Goal: Information Seeking & Learning: Learn about a topic

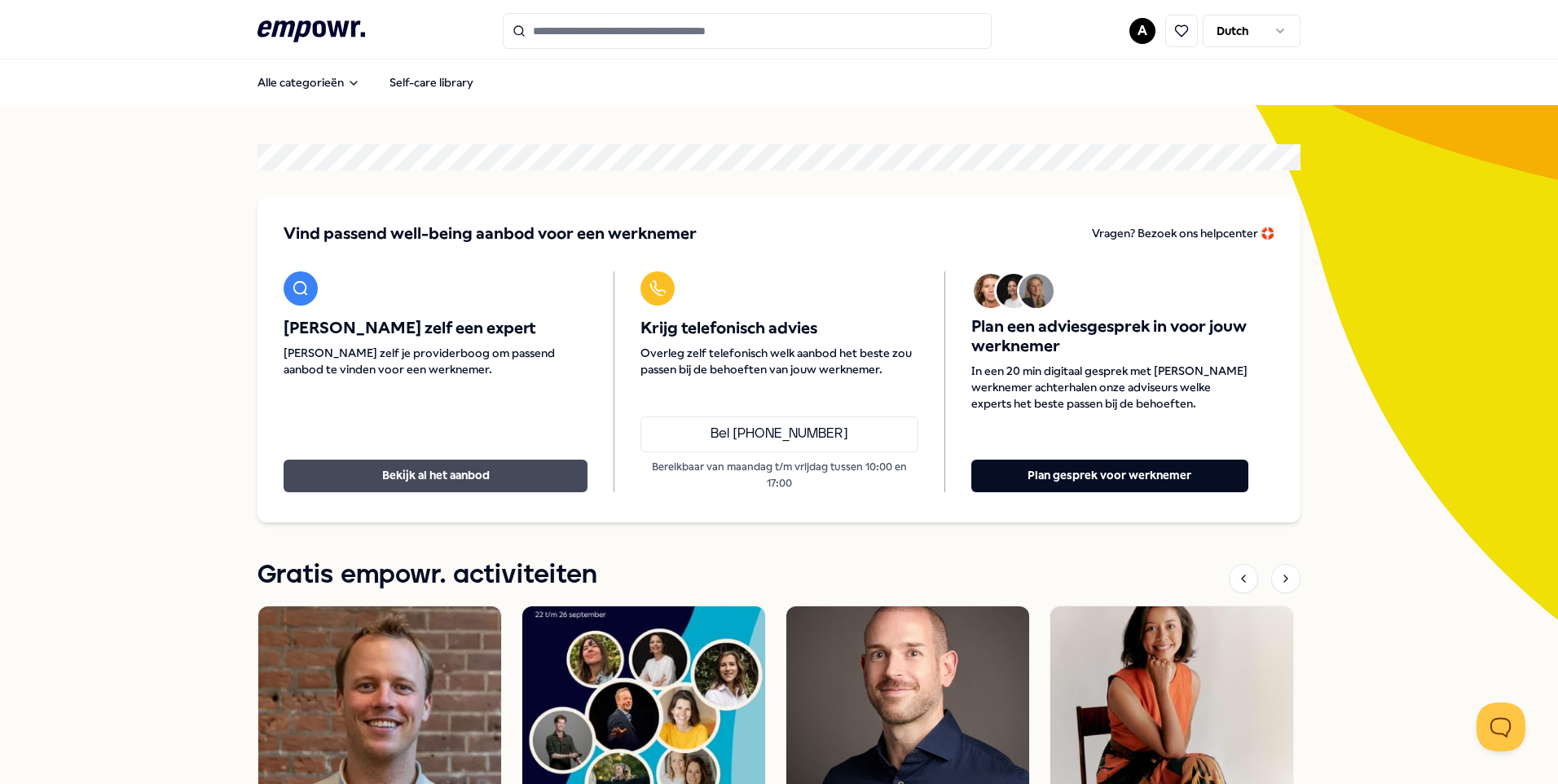
click at [397, 472] on button "Bekijk al het aanbod" at bounding box center [435, 475] width 304 height 32
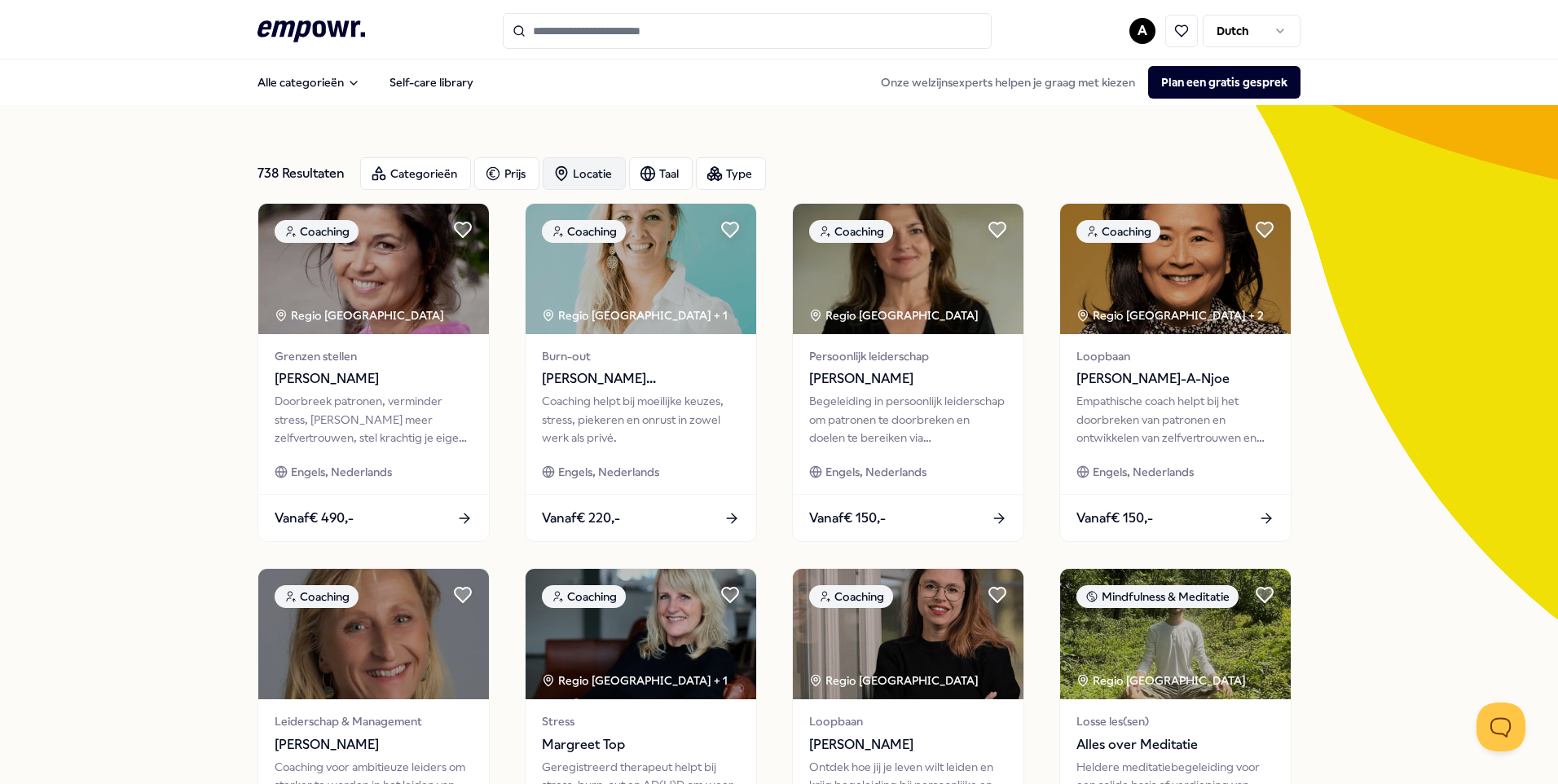
click at [585, 168] on div "Locatie" at bounding box center [584, 173] width 83 height 32
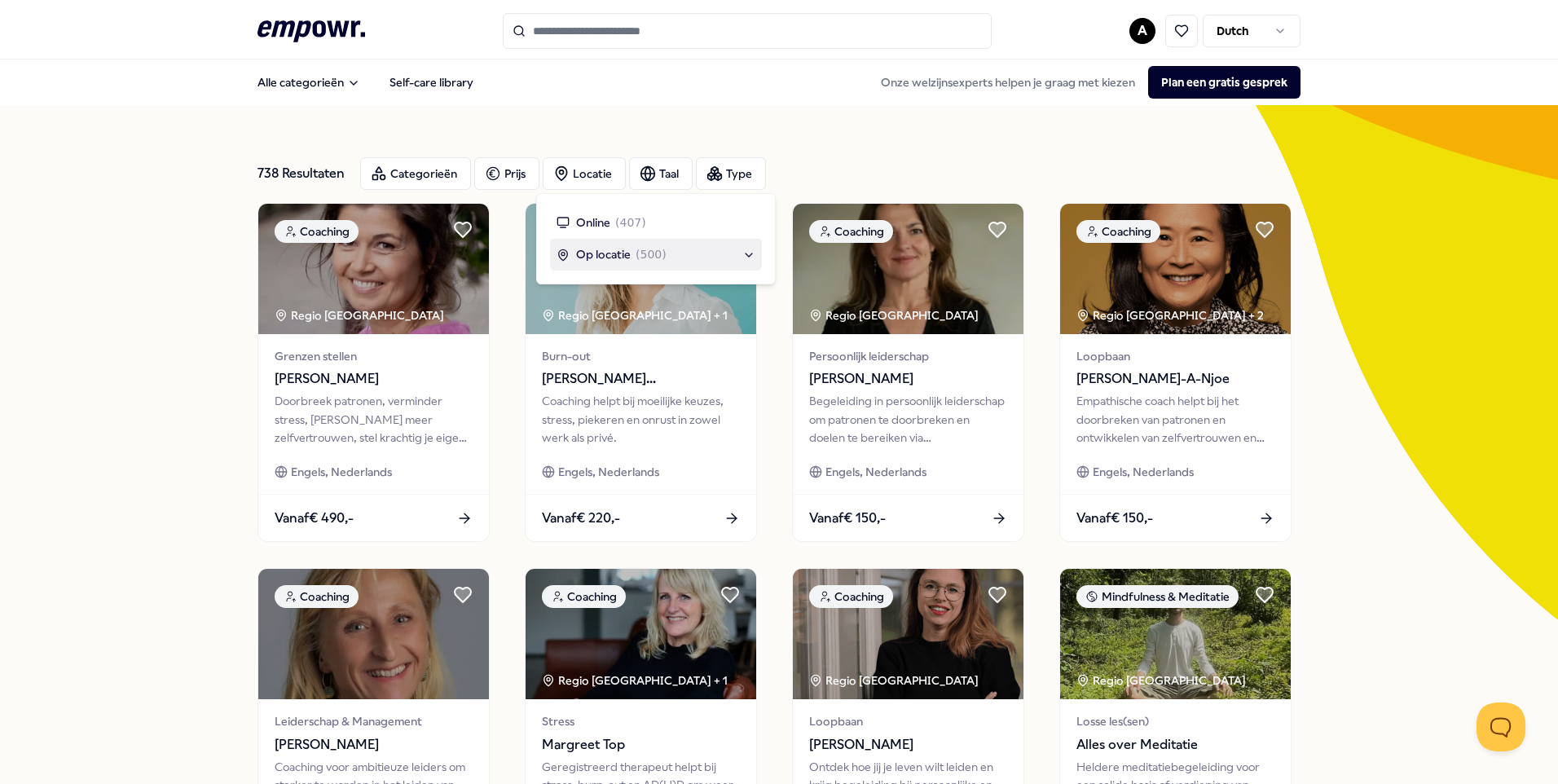
click at [615, 255] on span "Op locatie" at bounding box center [603, 254] width 55 height 18
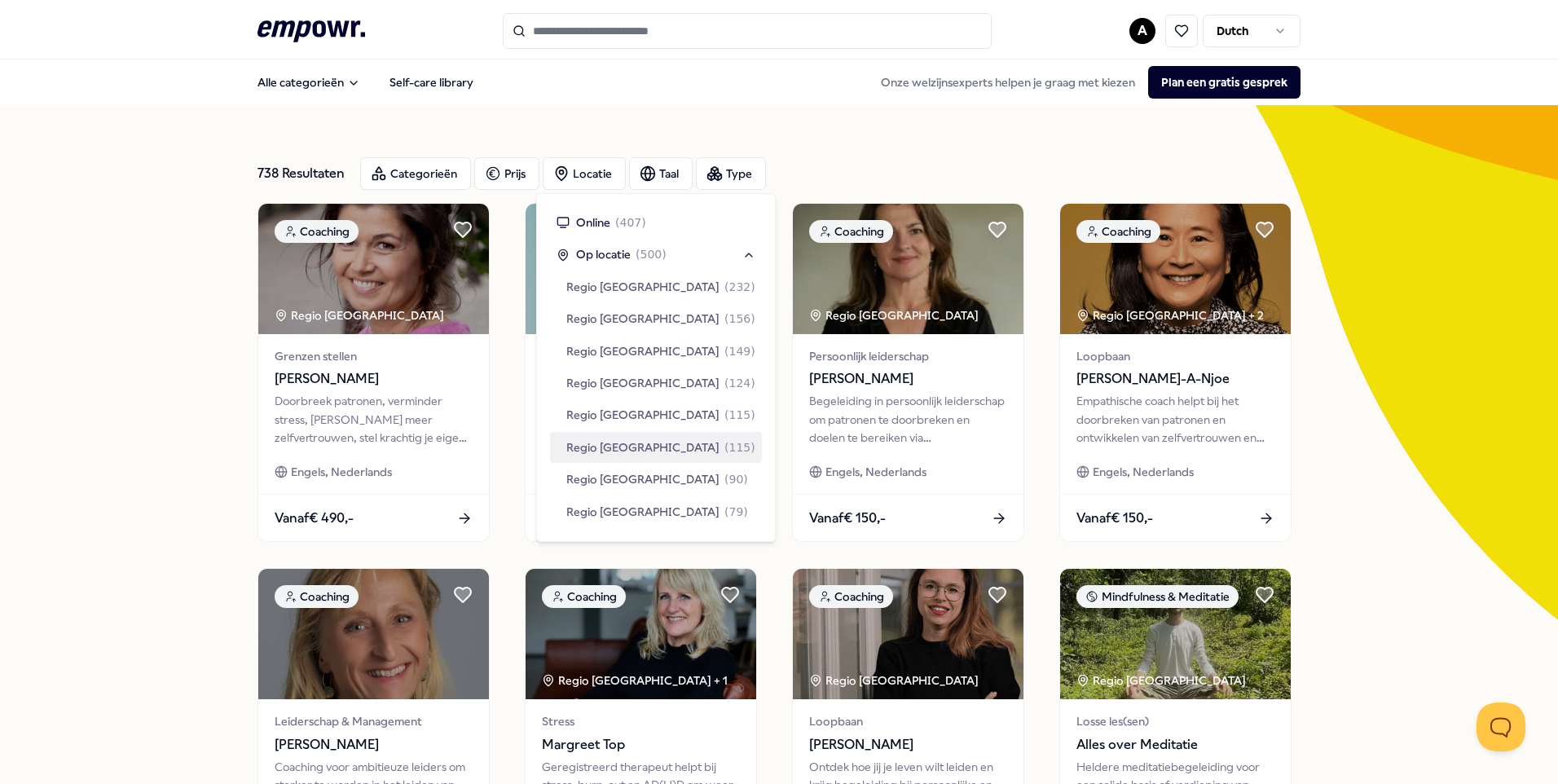
click at [615, 444] on span "Regio [GEOGRAPHIC_DATA]" at bounding box center [643, 447] width 153 height 18
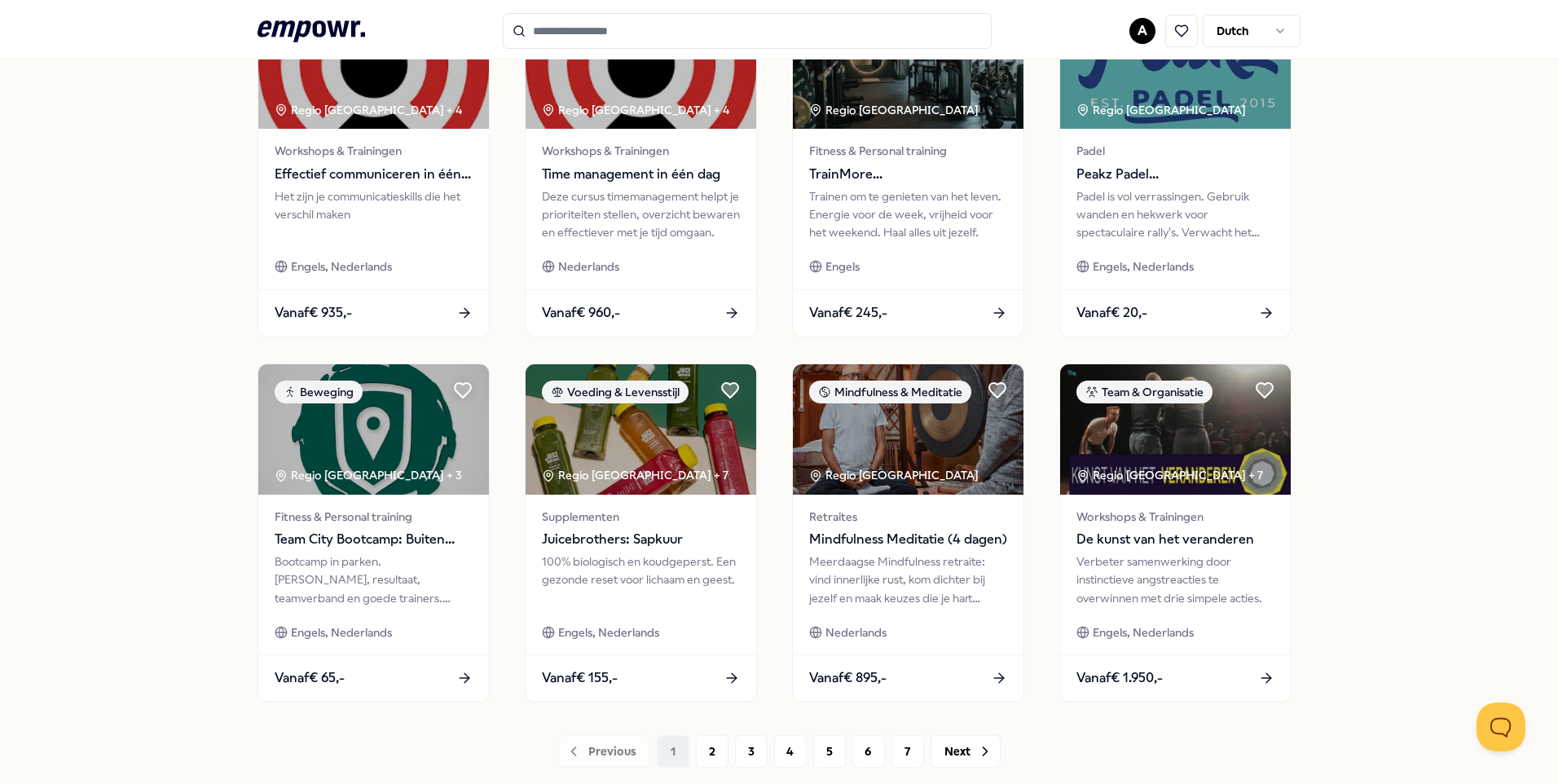
scroll to position [651, 0]
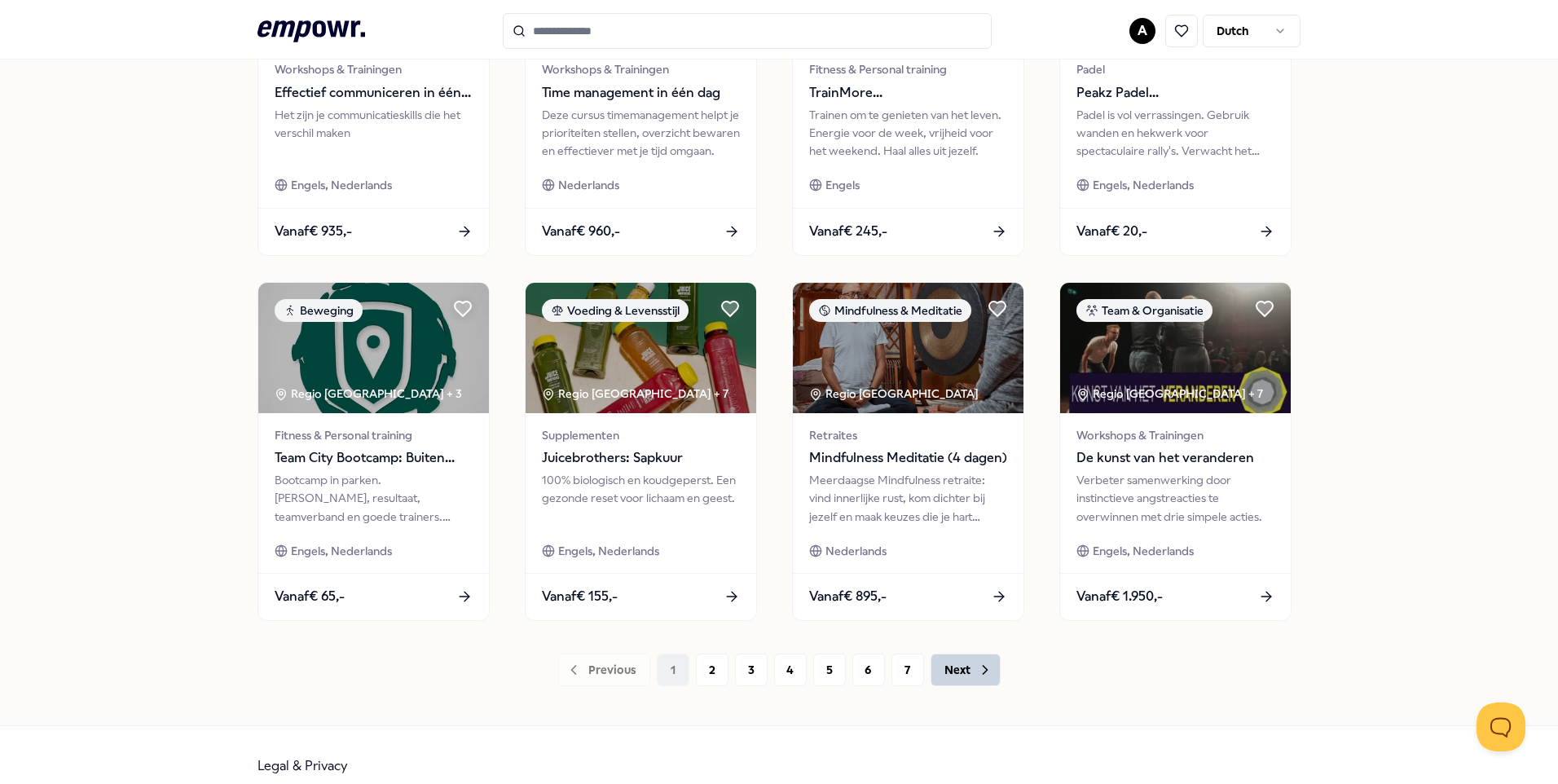
click at [949, 670] on button "Next" at bounding box center [966, 669] width 70 height 32
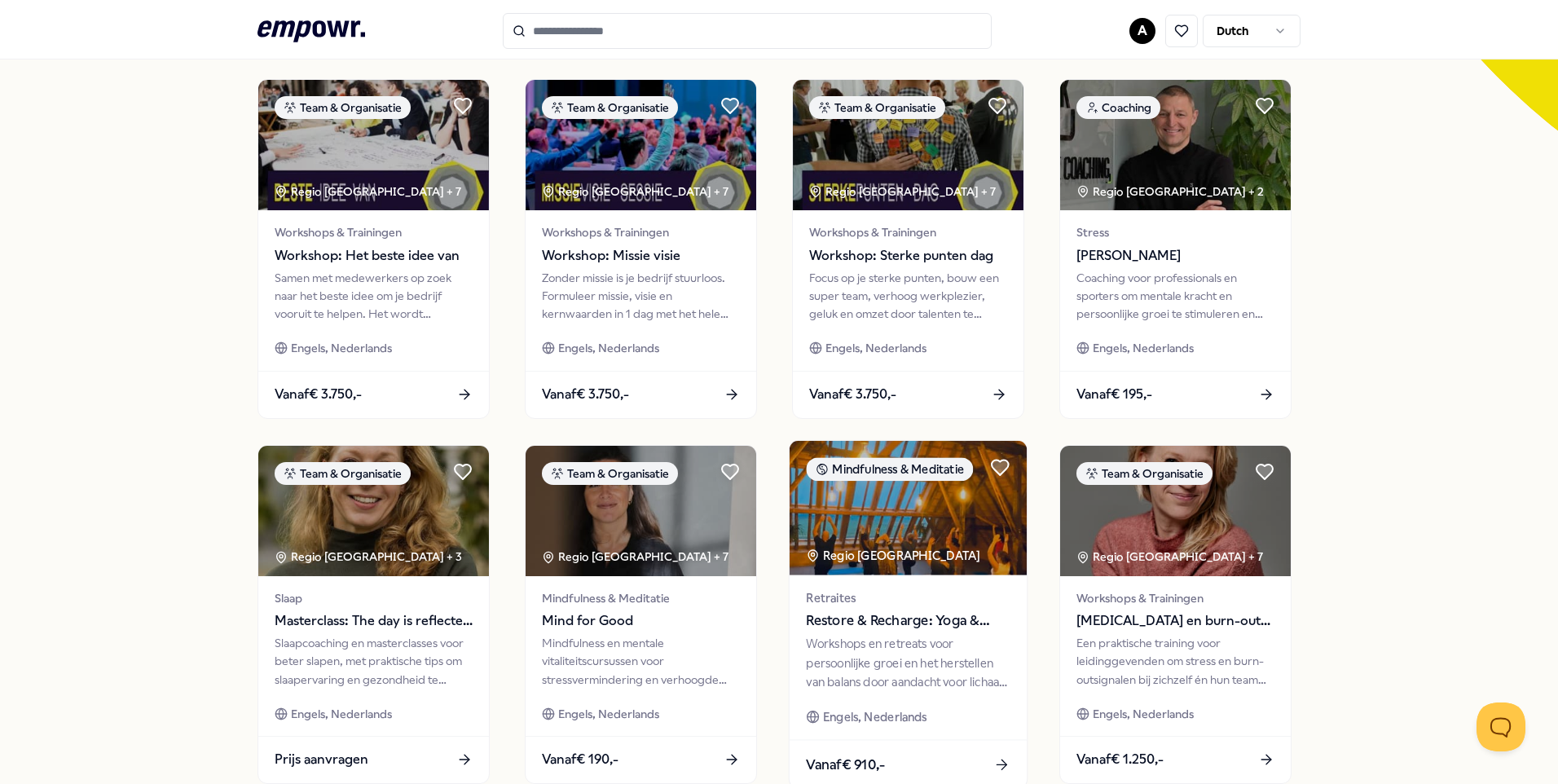
scroll to position [674, 0]
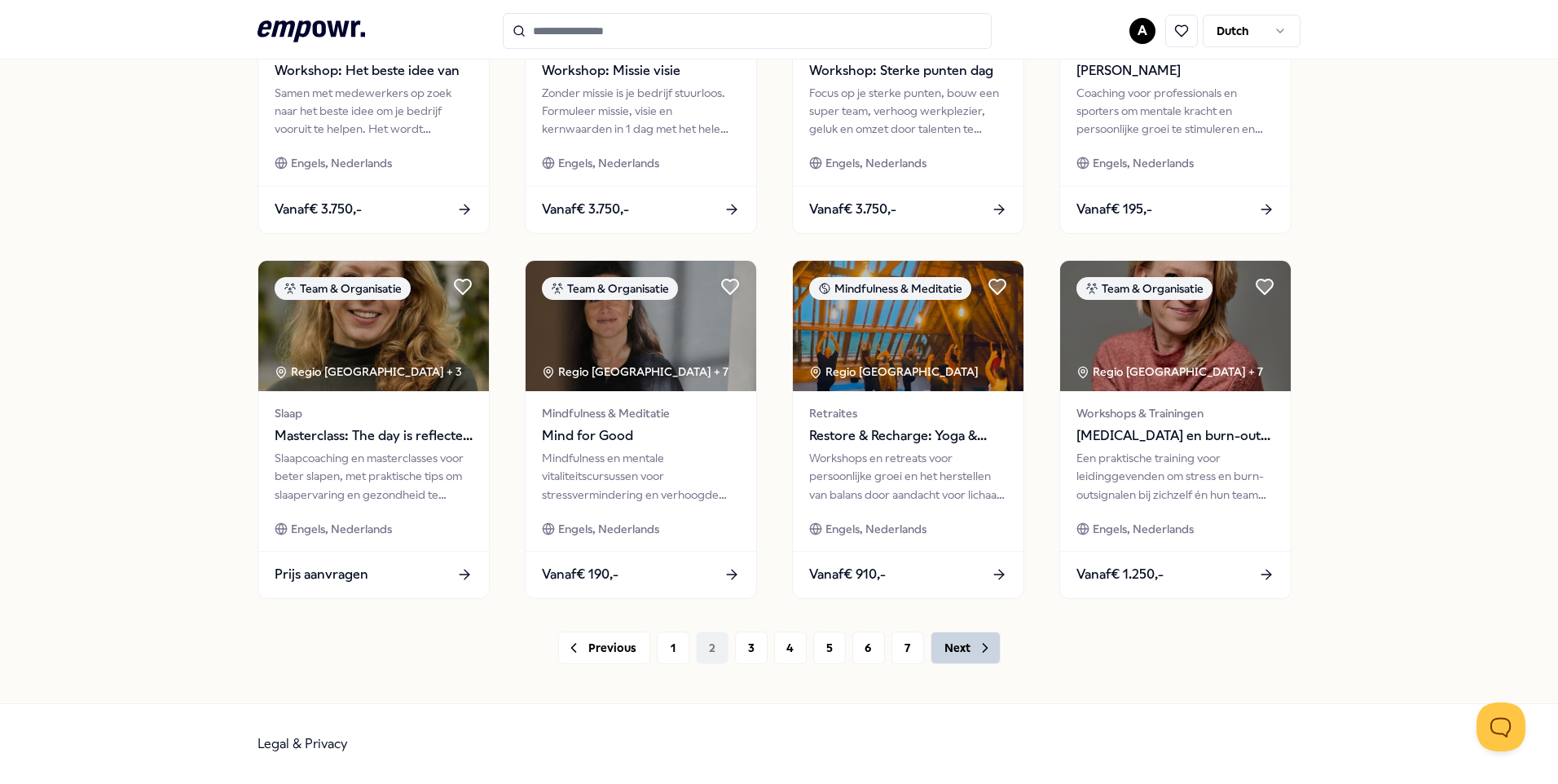
click at [952, 645] on button "Next" at bounding box center [966, 648] width 70 height 32
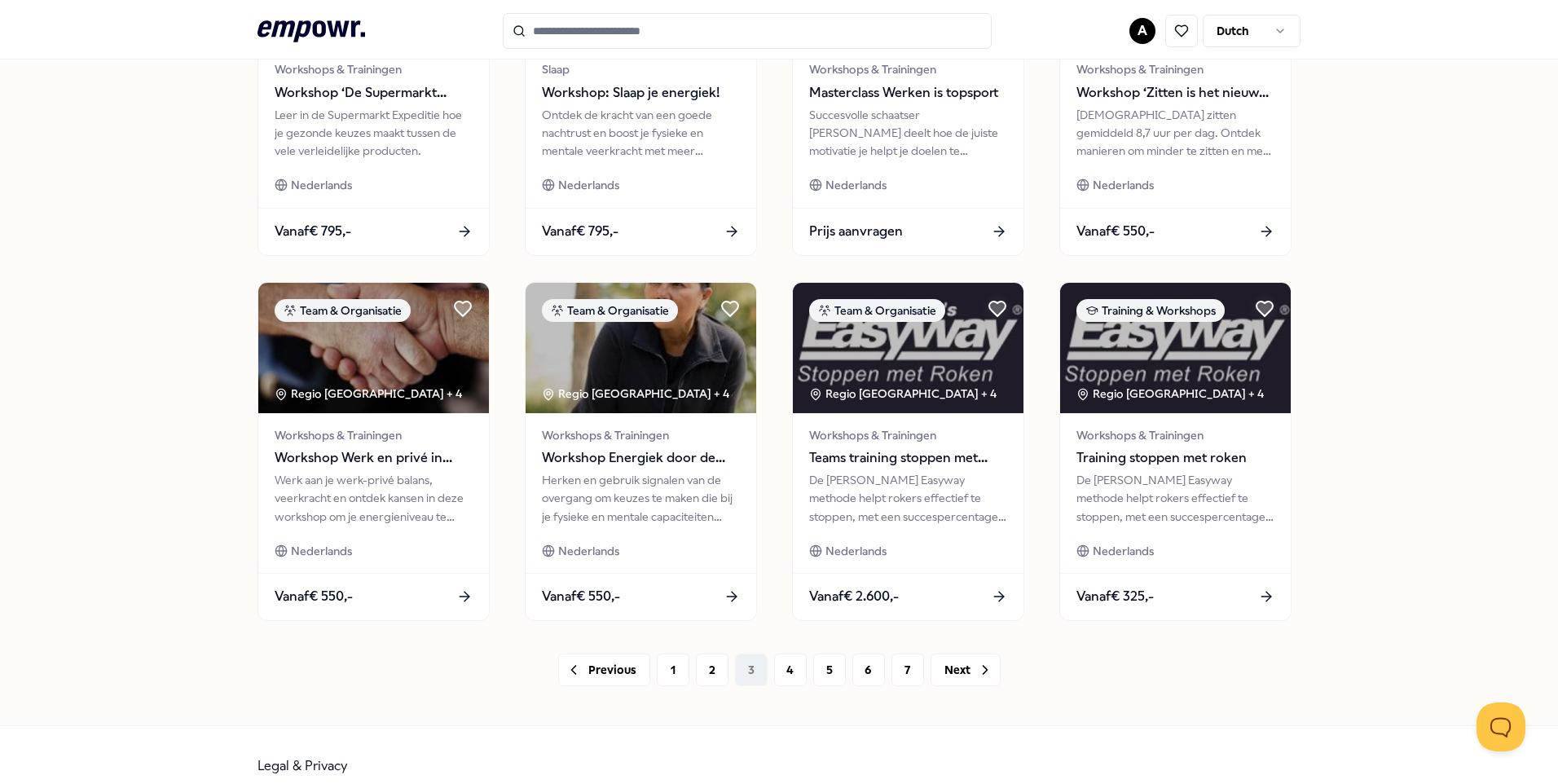
scroll to position [674, 0]
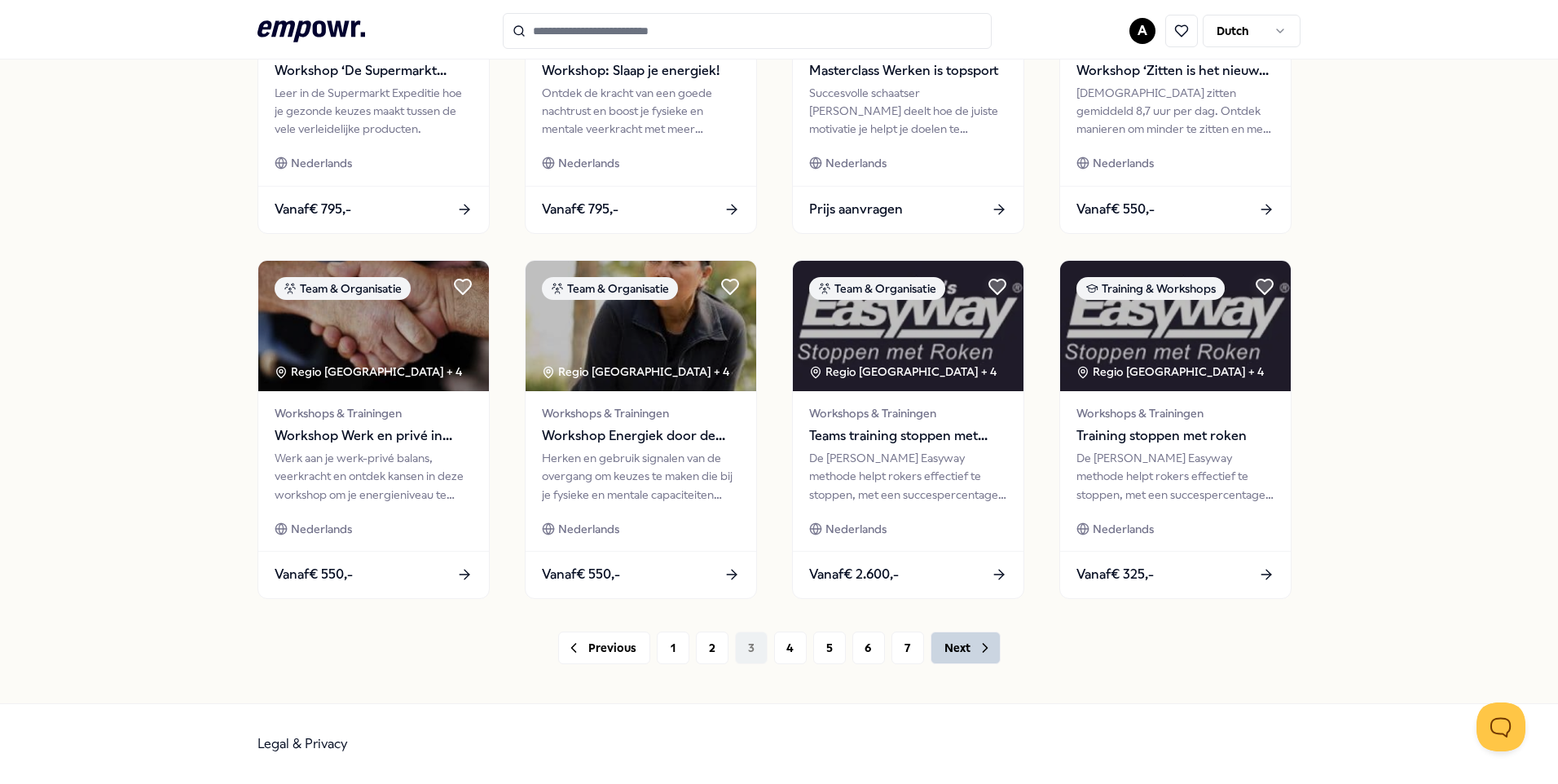
click at [960, 644] on button "Next" at bounding box center [966, 648] width 70 height 32
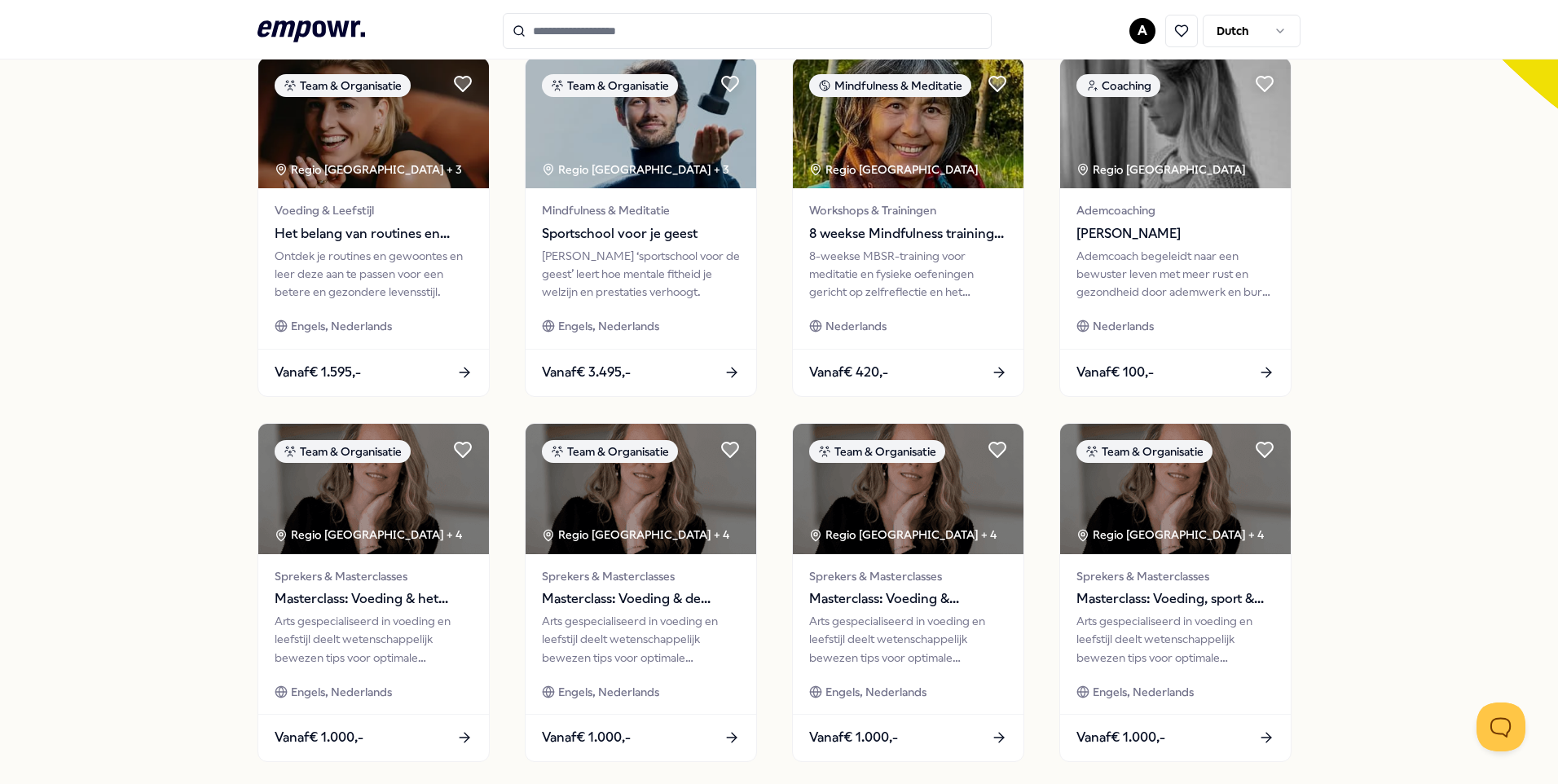
scroll to position [674, 0]
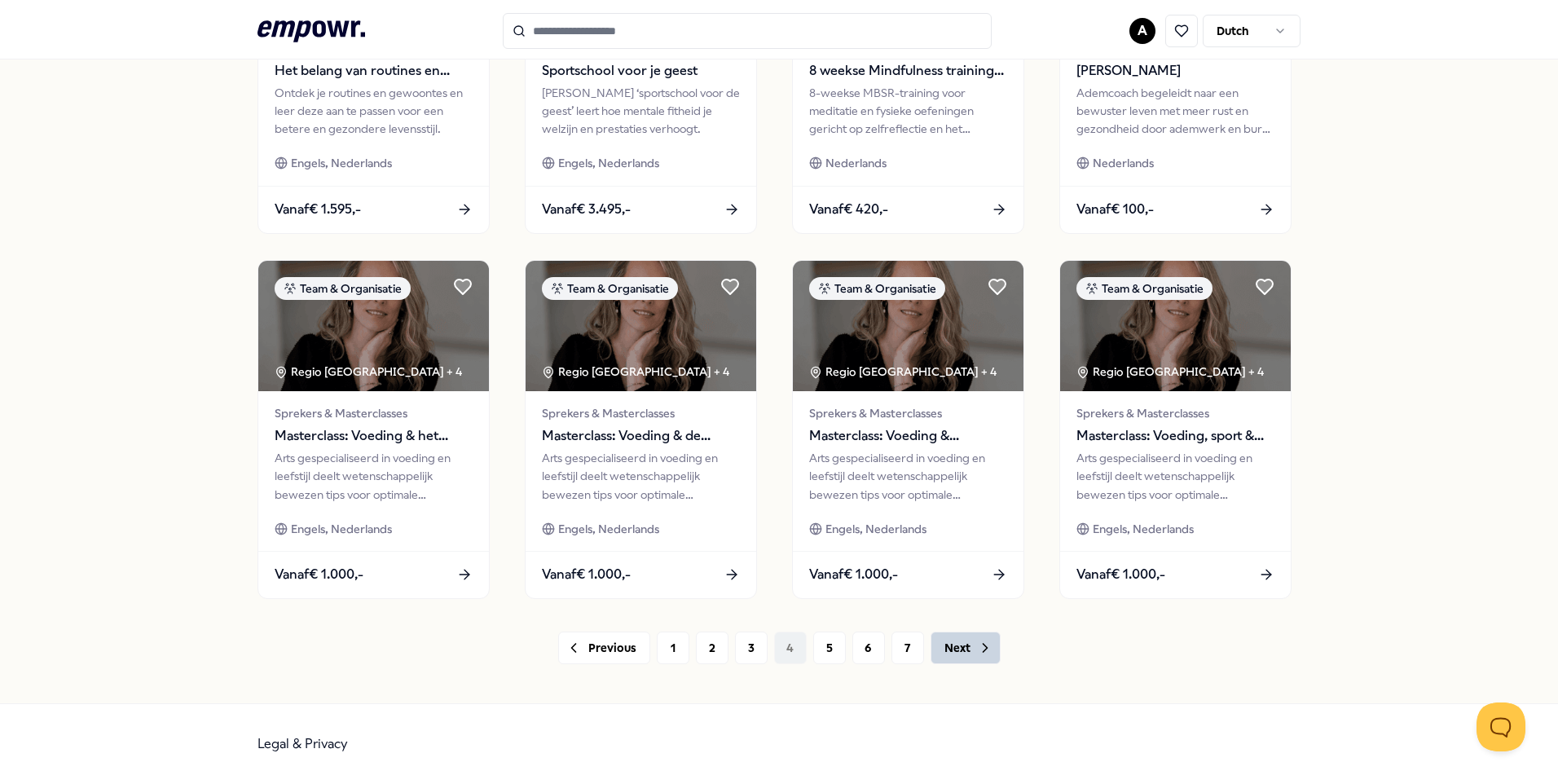
click at [953, 644] on button "Next" at bounding box center [966, 648] width 70 height 32
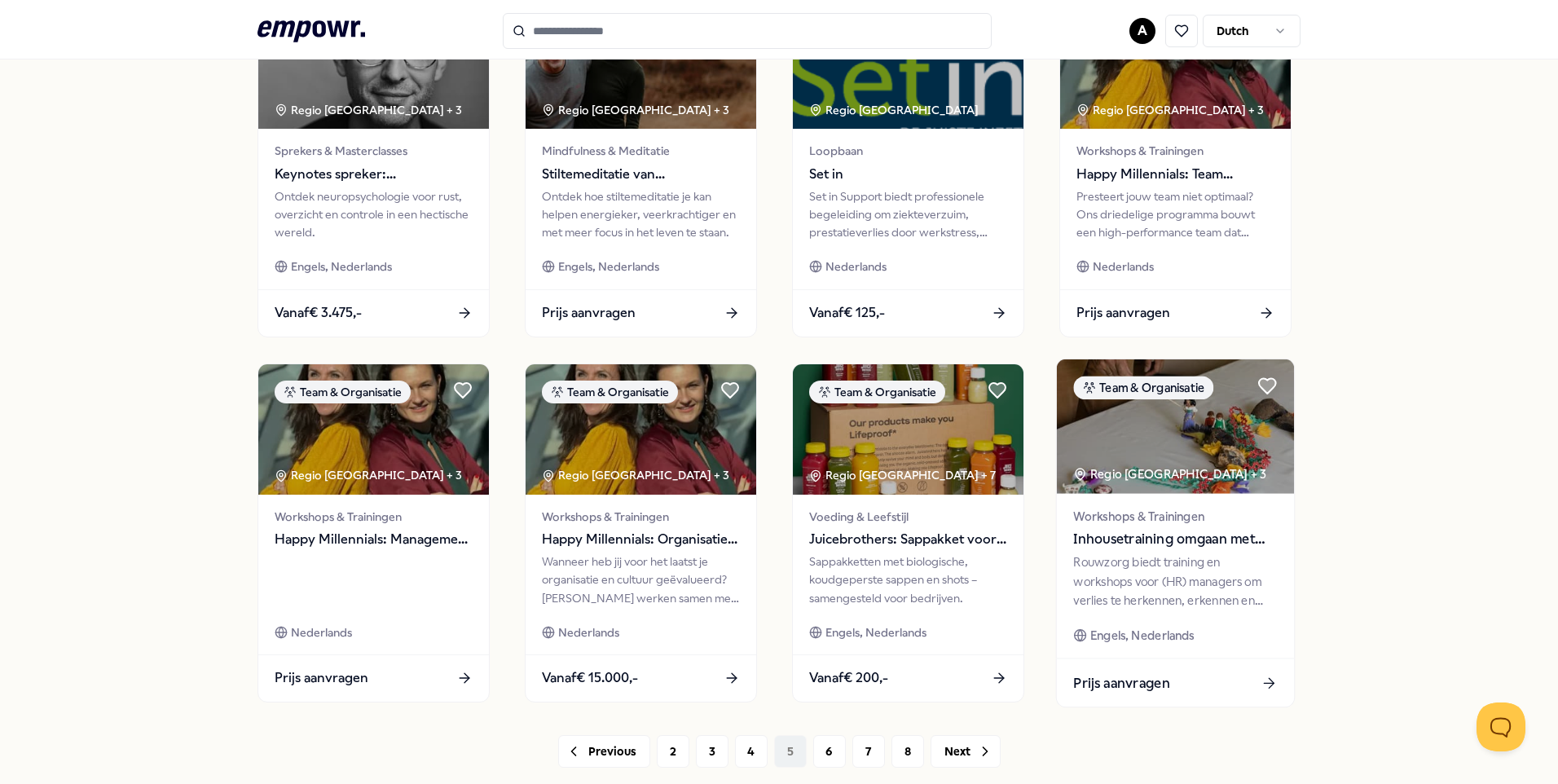
scroll to position [674, 0]
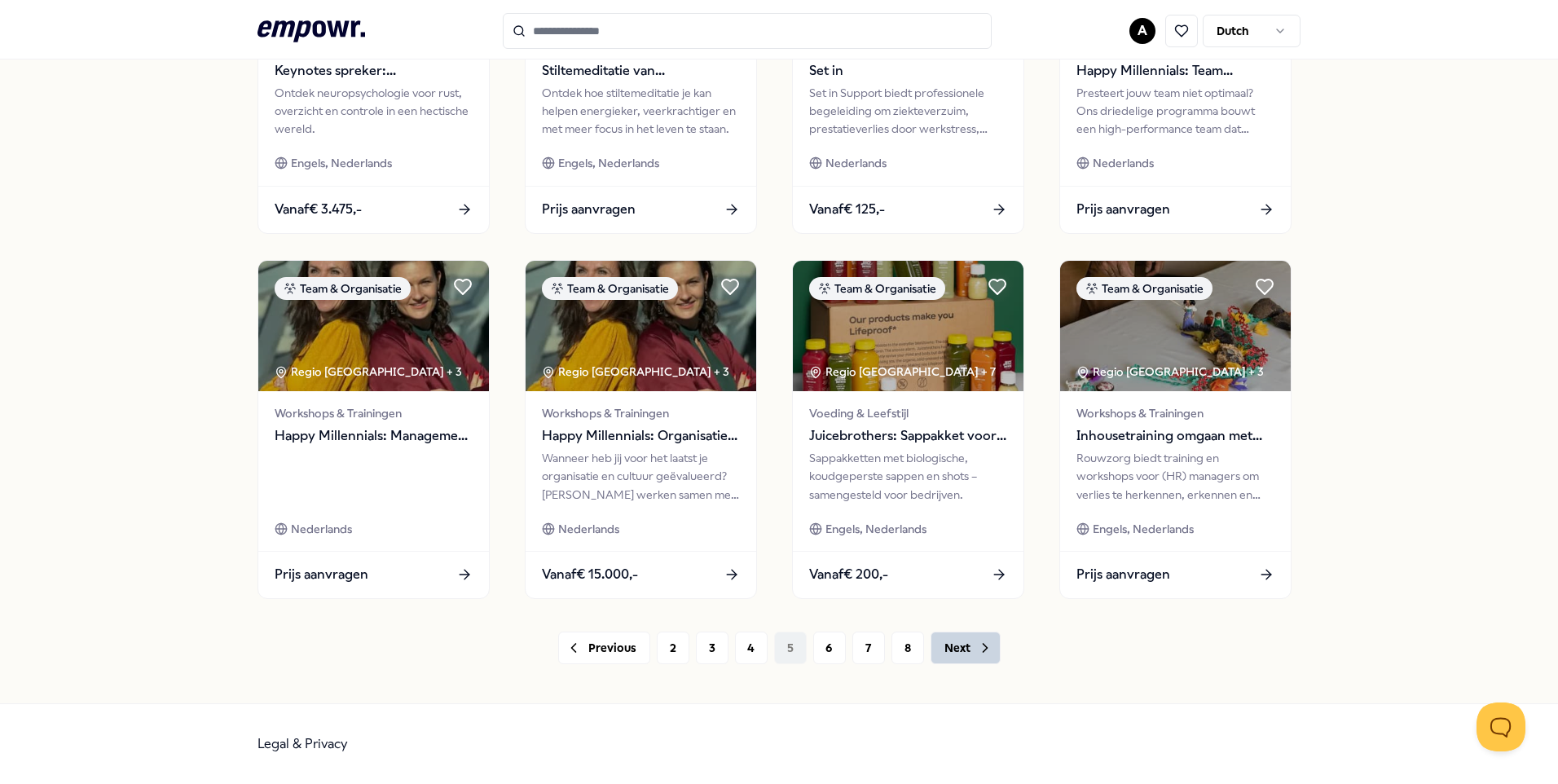
click at [952, 642] on button "Next" at bounding box center [966, 648] width 70 height 32
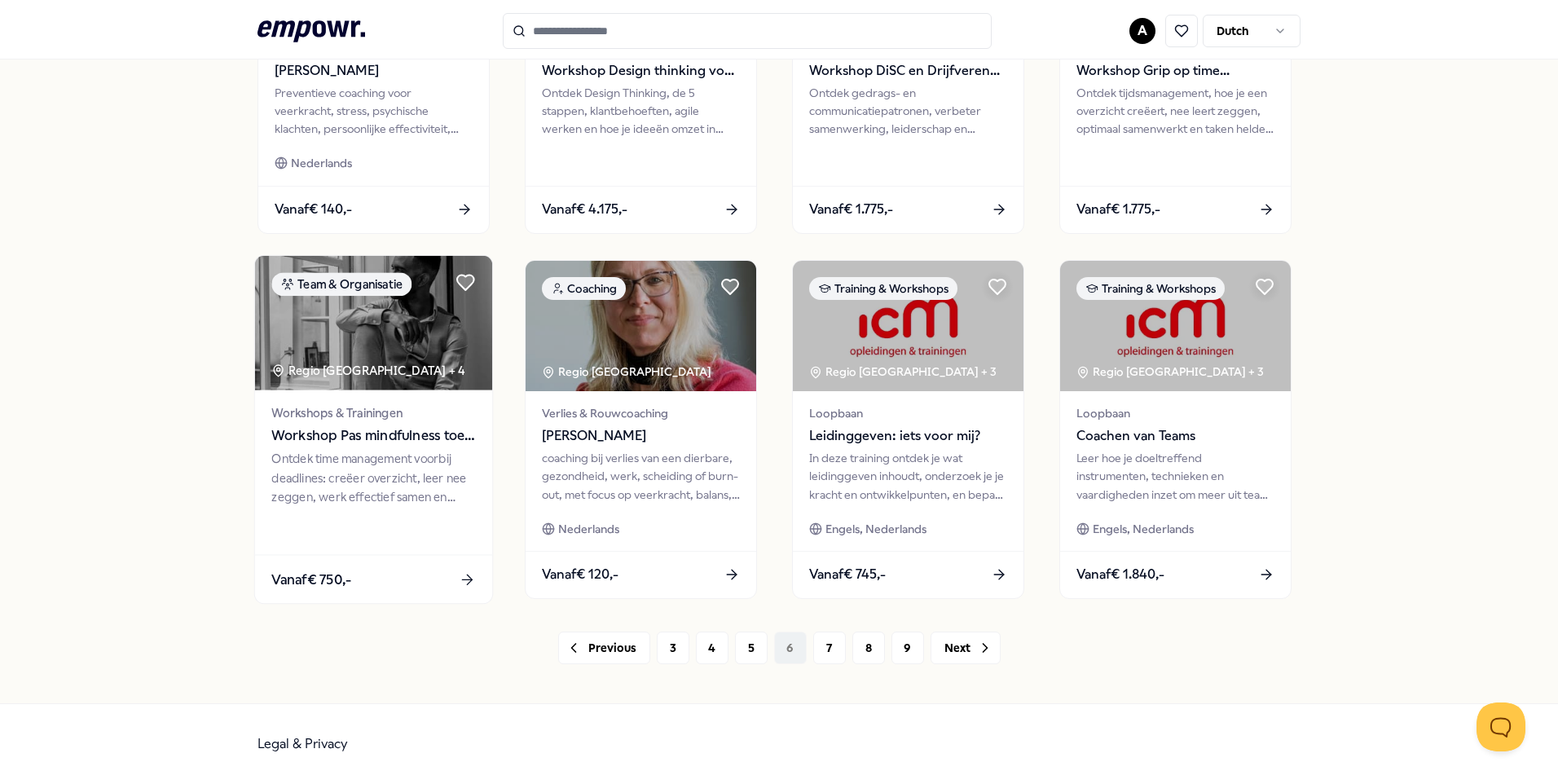
click at [369, 438] on span "Workshop Pas mindfulness toe op werk" at bounding box center [373, 436] width 204 height 21
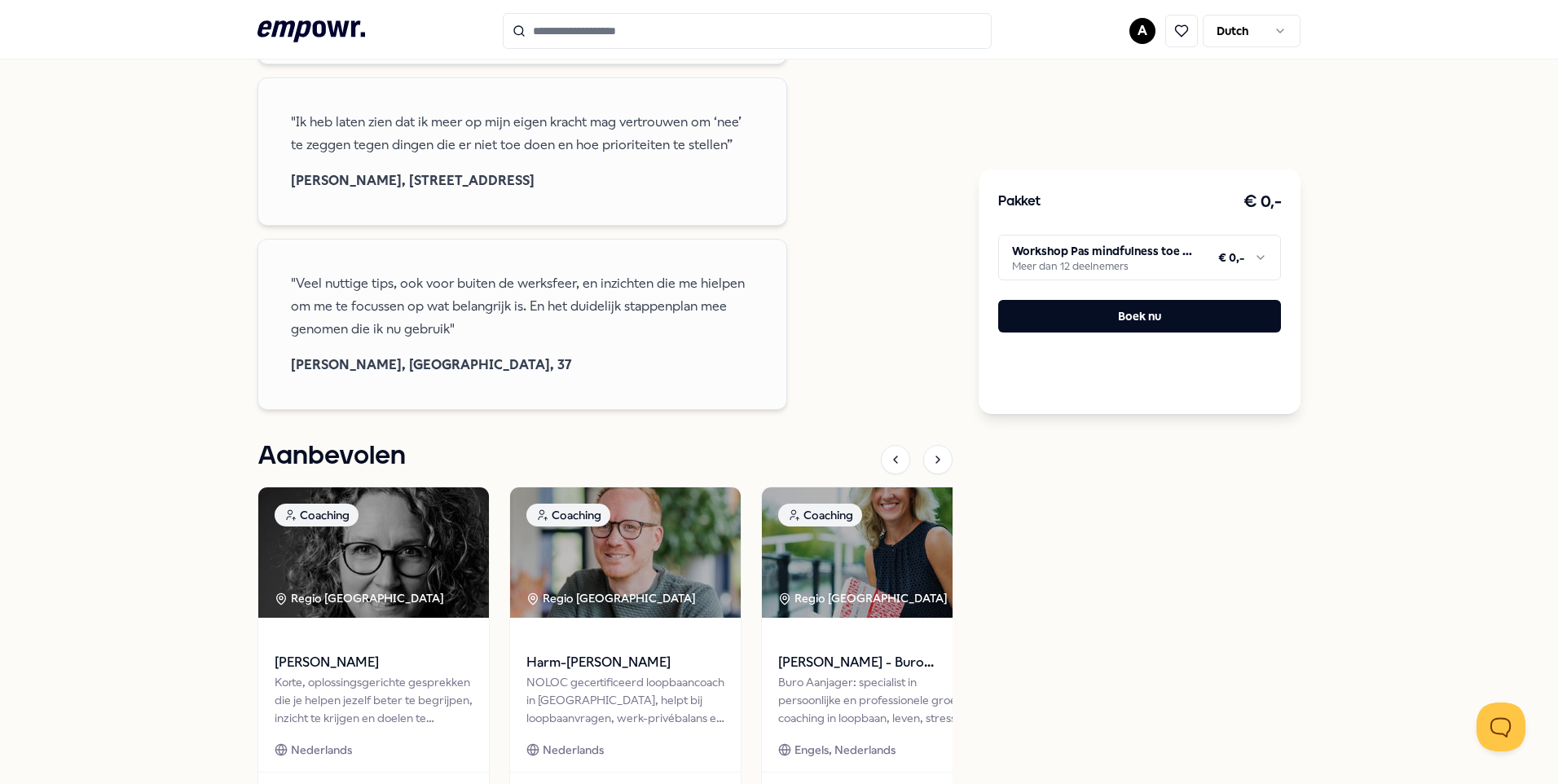
scroll to position [1127, 0]
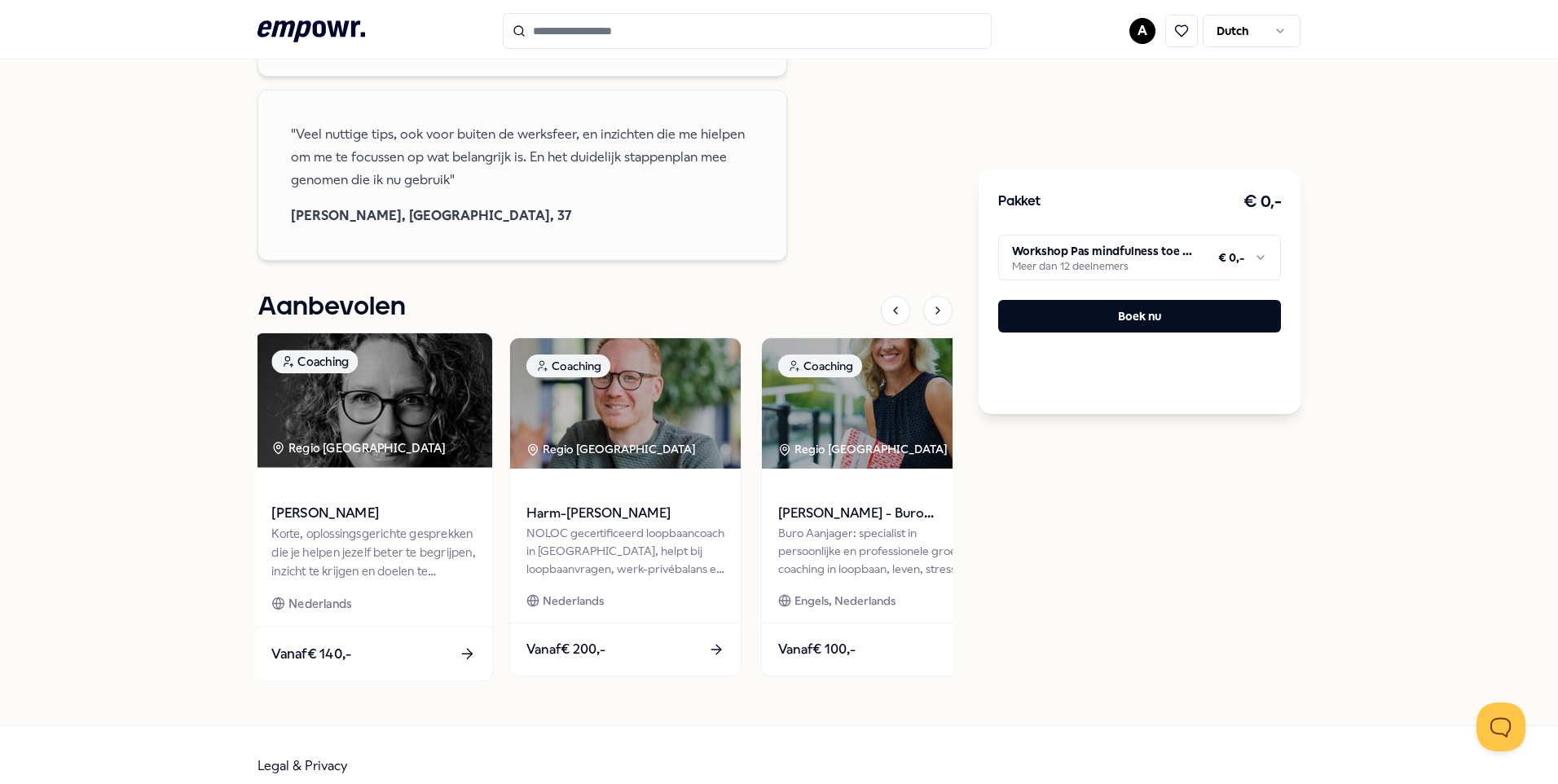
click at [301, 643] on span "Vanaf € 140,-" at bounding box center [312, 653] width 80 height 21
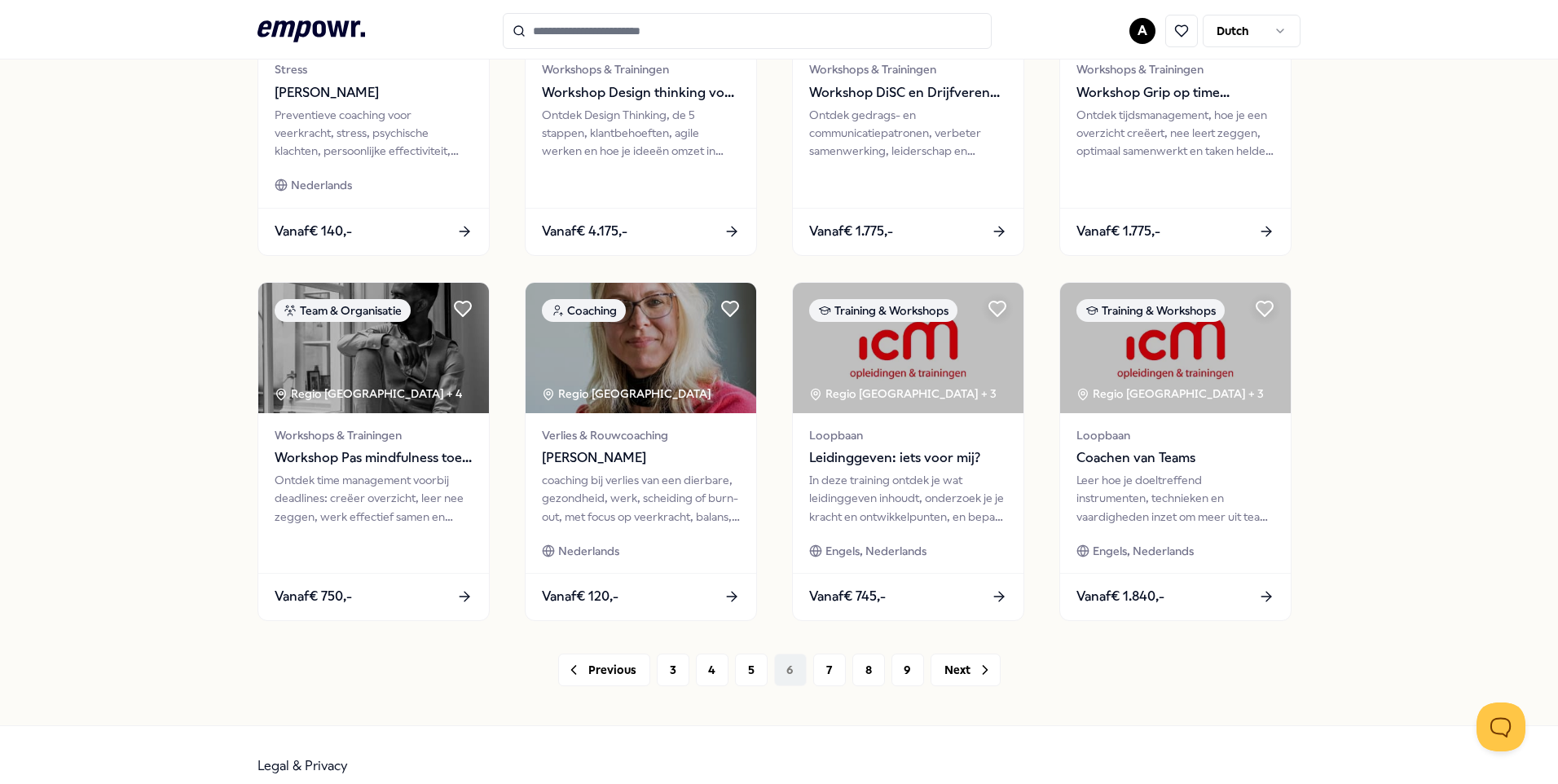
scroll to position [674, 0]
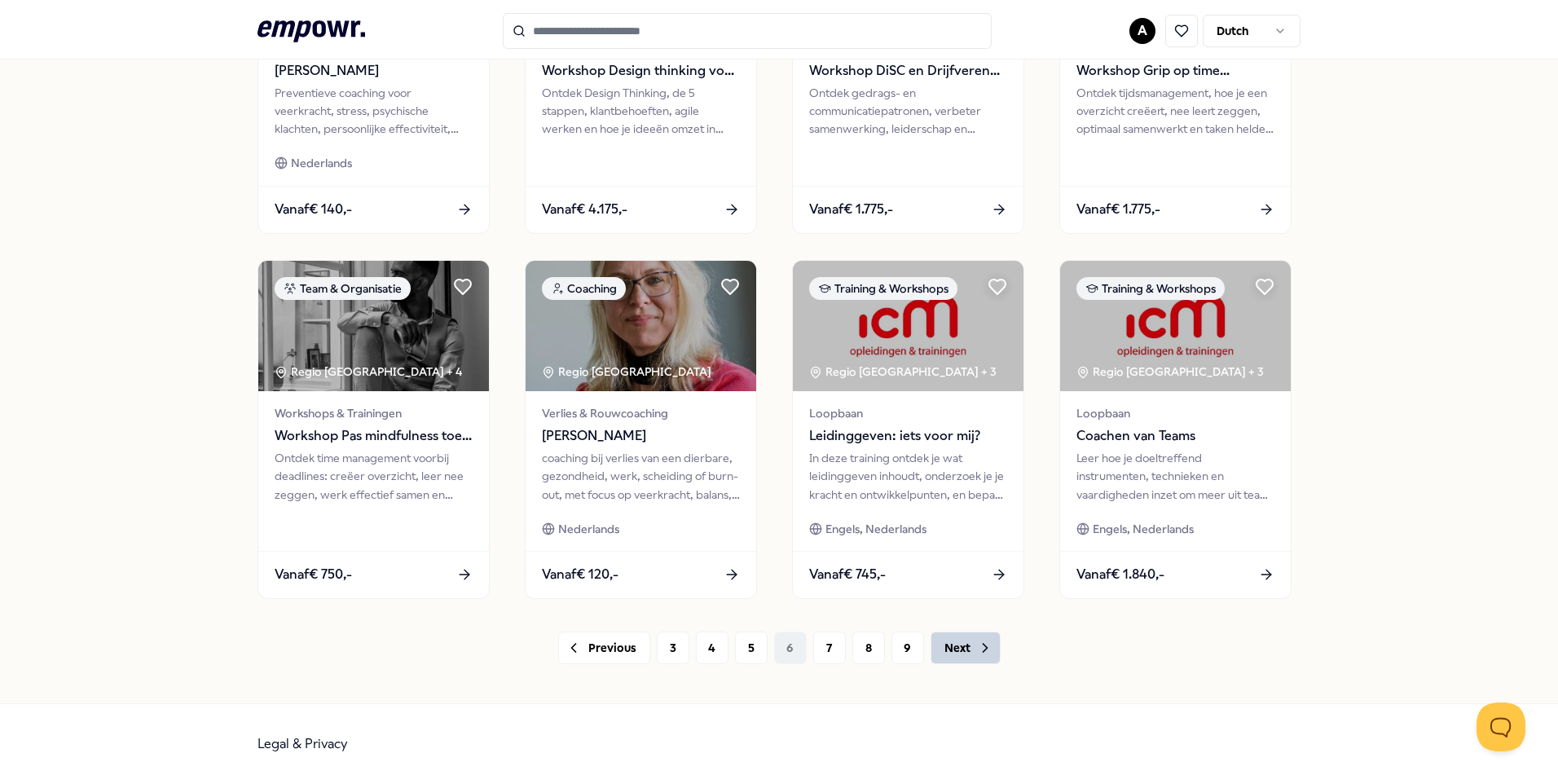
click at [958, 650] on button "Next" at bounding box center [966, 648] width 70 height 32
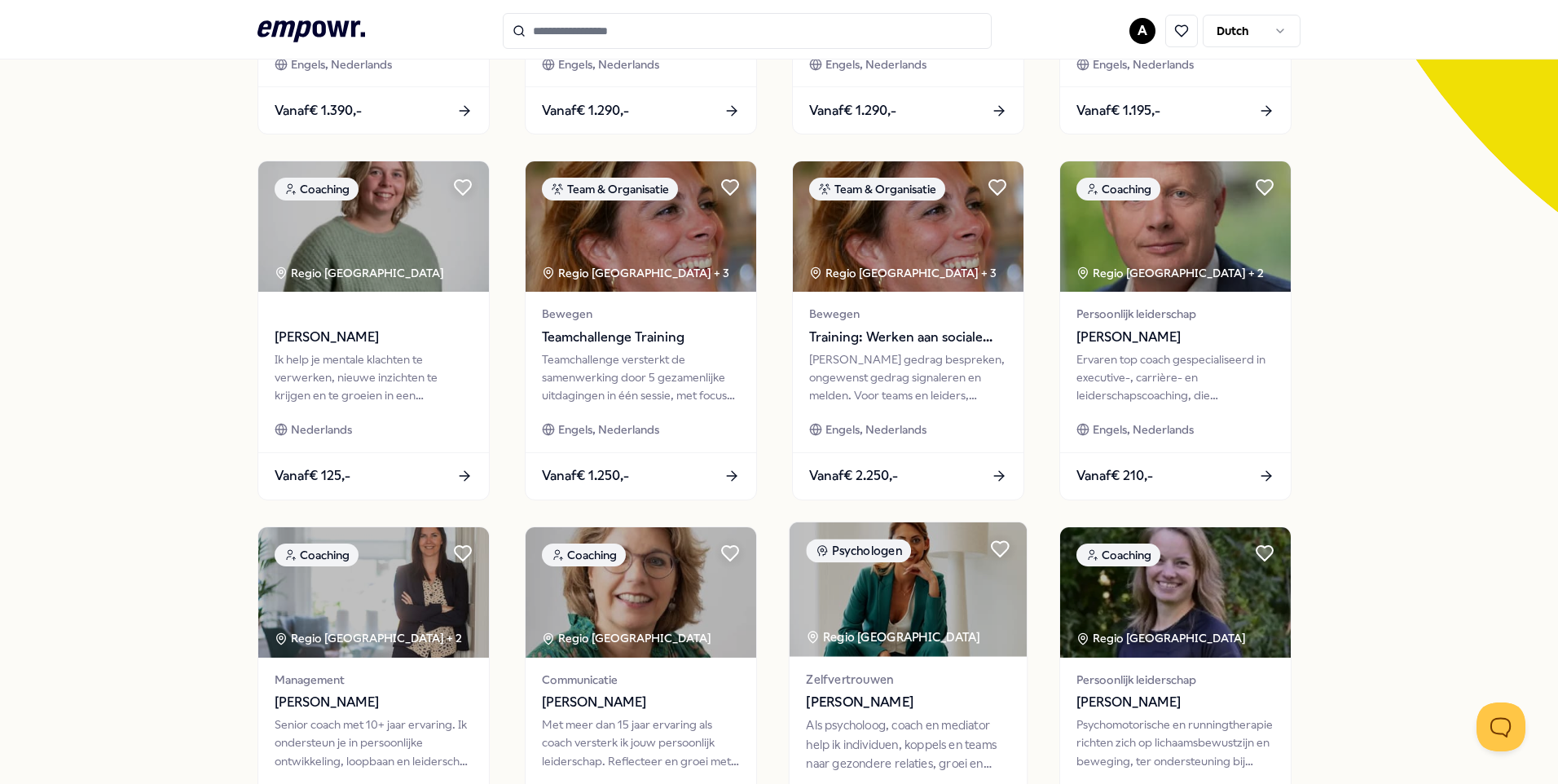
scroll to position [674, 0]
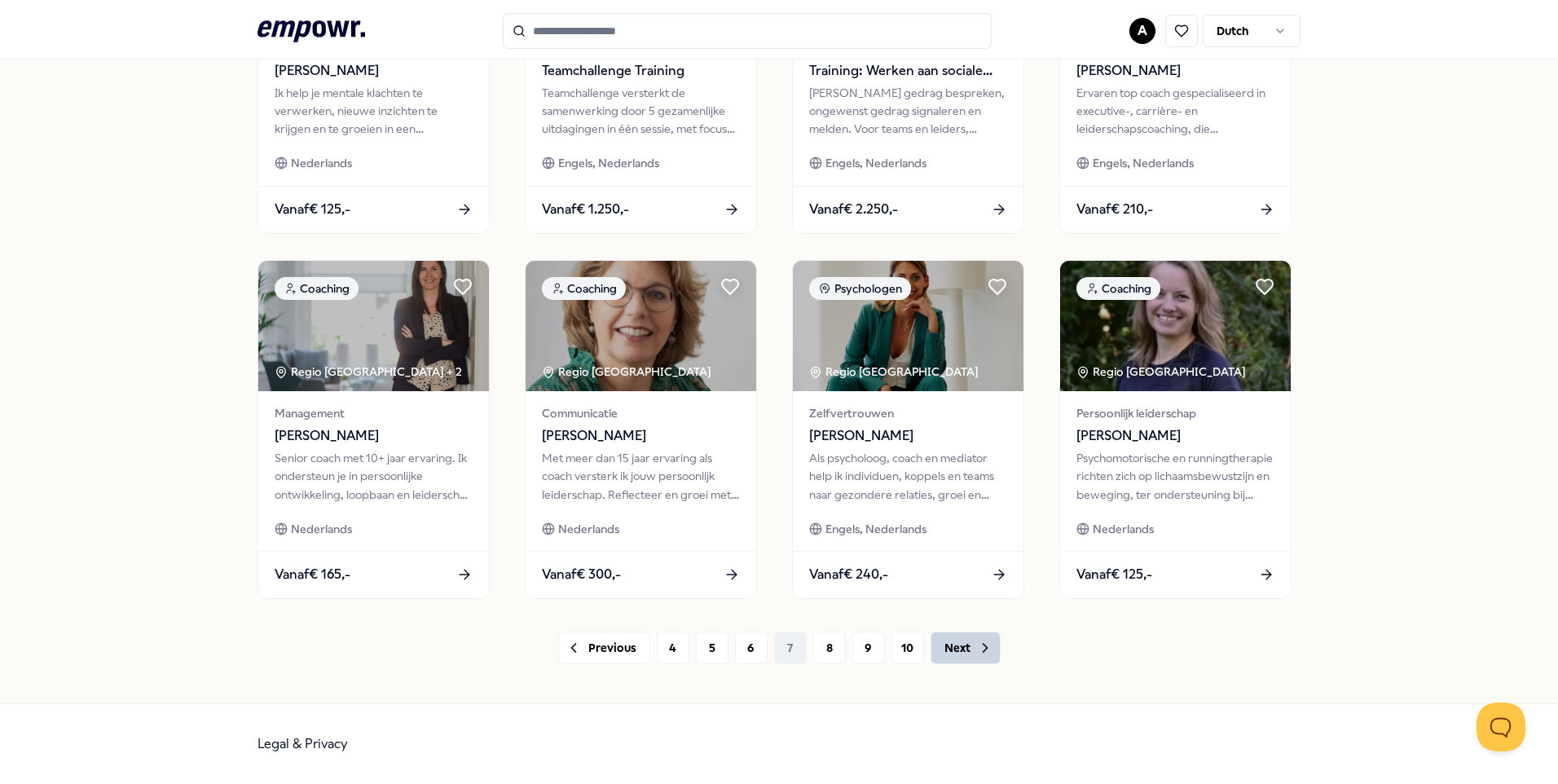
click at [945, 646] on button "Next" at bounding box center [966, 648] width 70 height 32
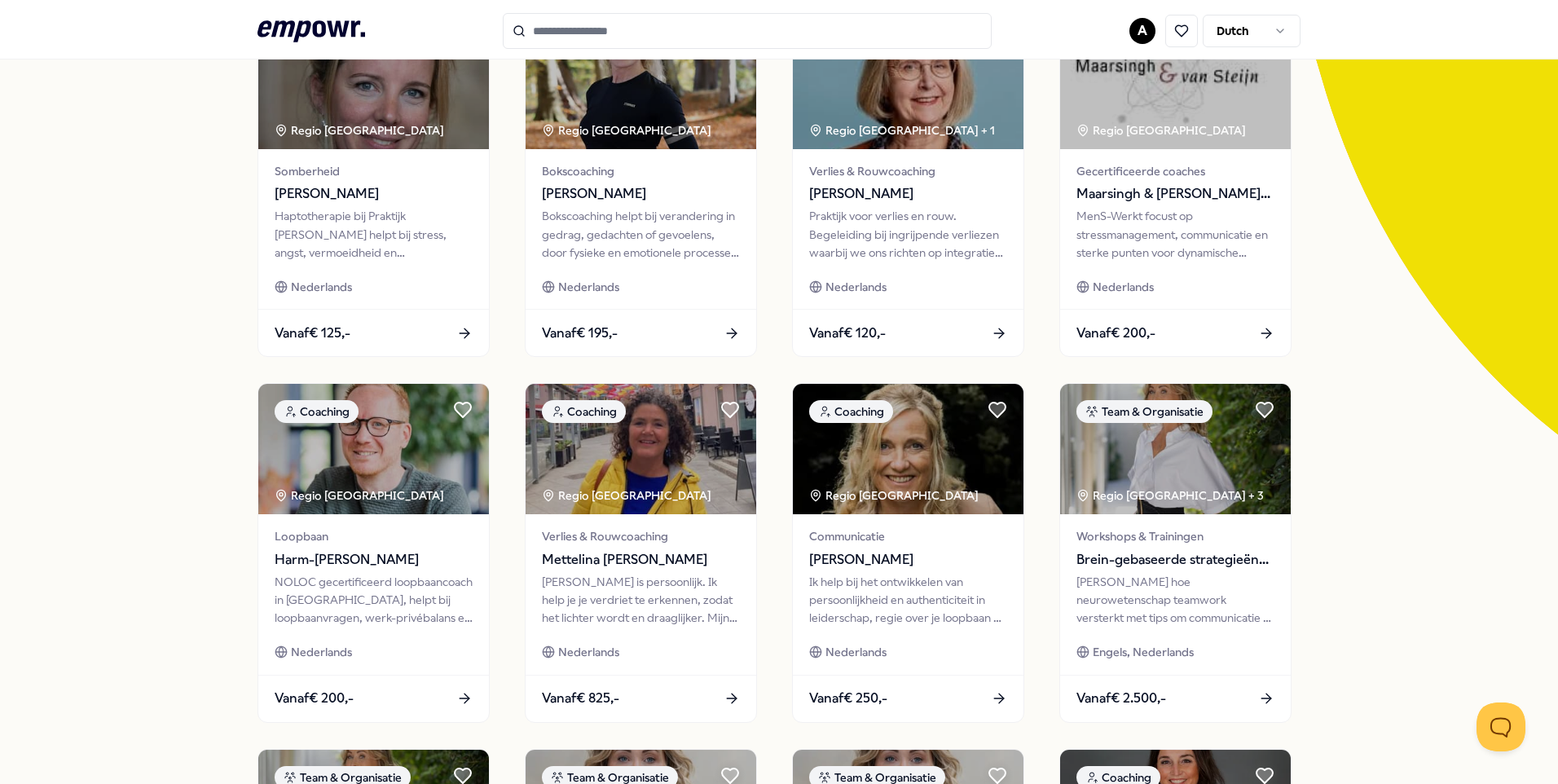
scroll to position [103, 0]
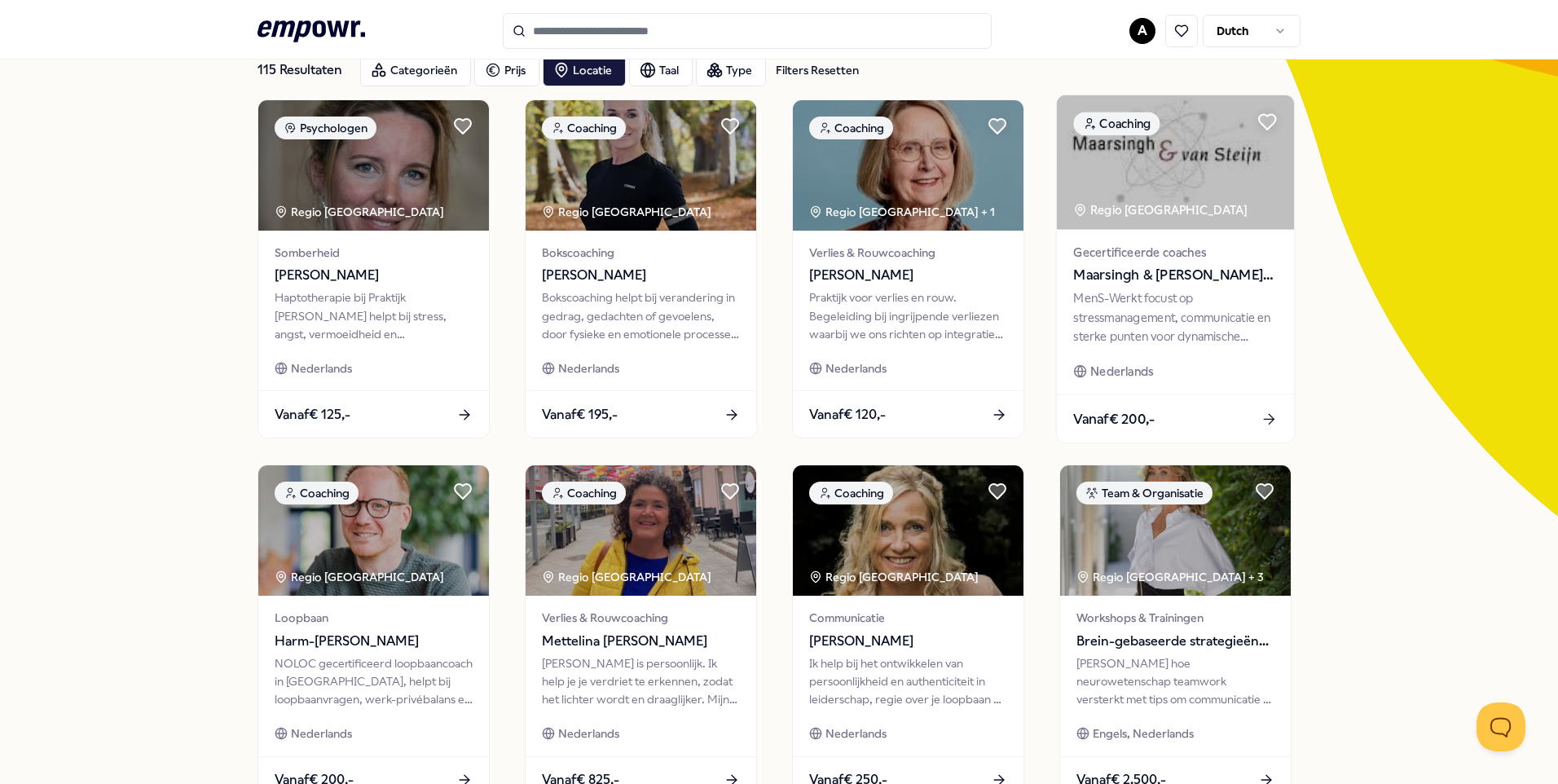
click at [1147, 272] on span "Maarsingh & [PERSON_NAME] werkt" at bounding box center [1174, 276] width 204 height 21
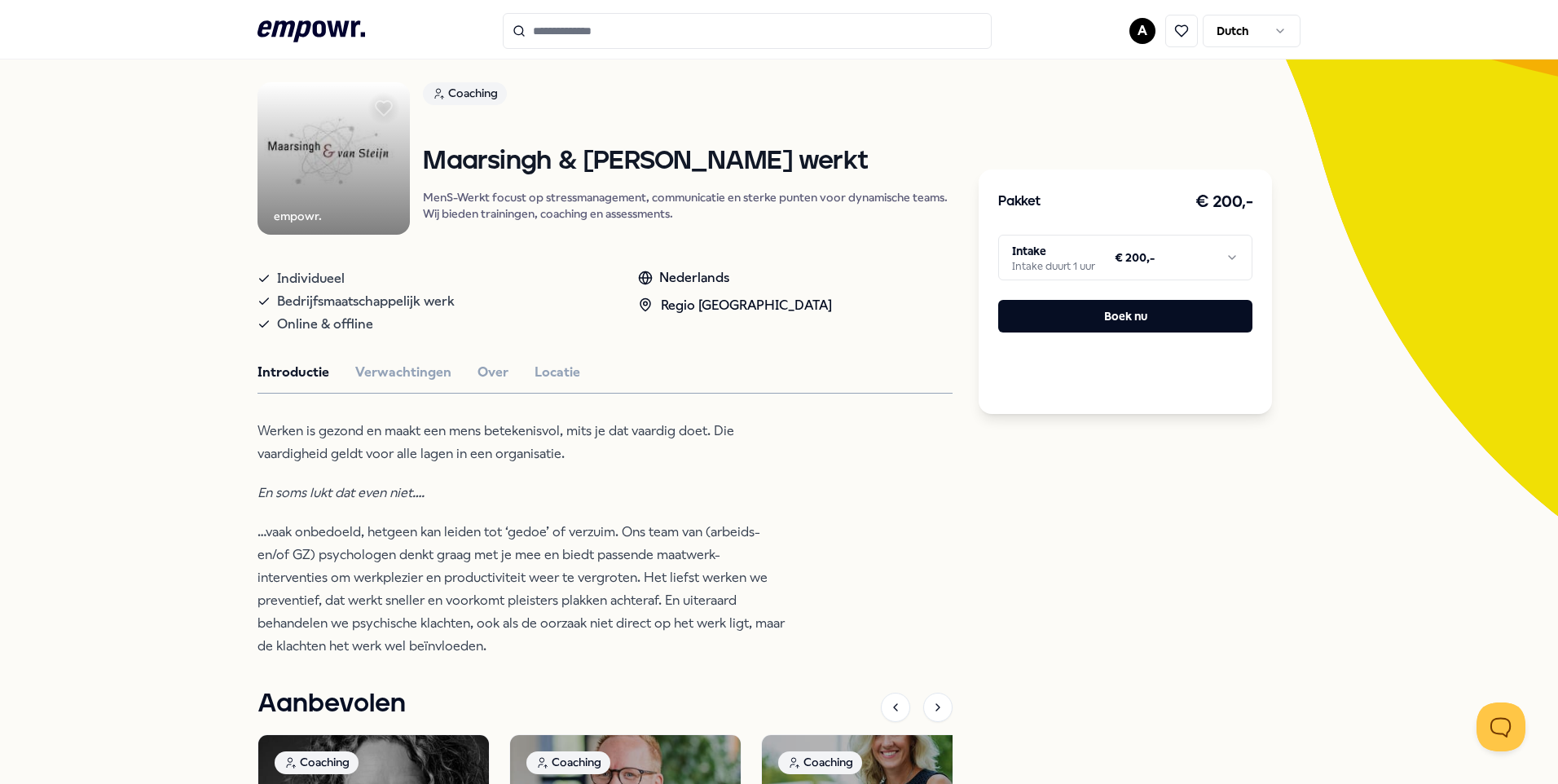
scroll to position [22, 0]
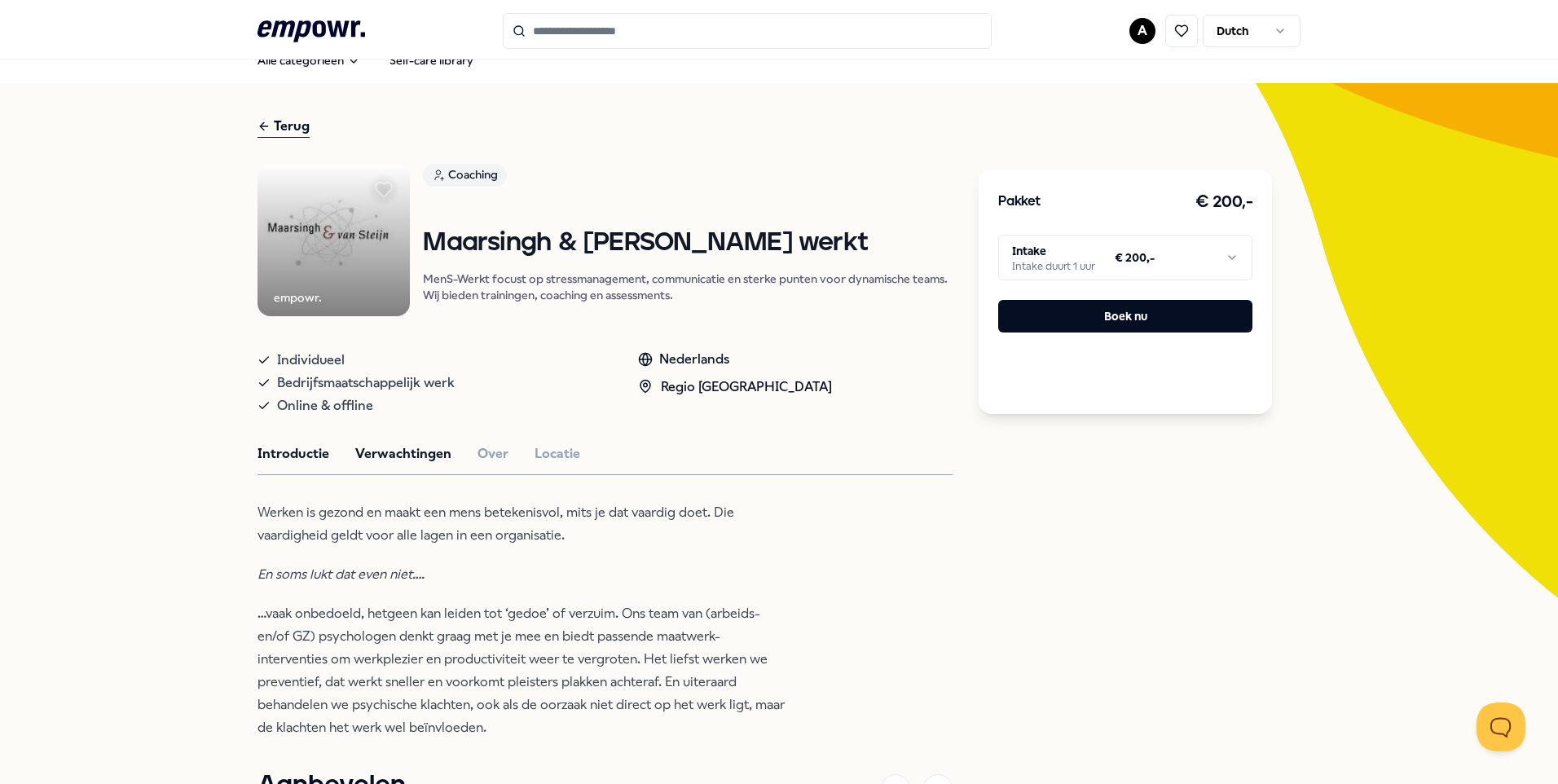
click at [377, 450] on button "Verwachtingen" at bounding box center [403, 454] width 97 height 21
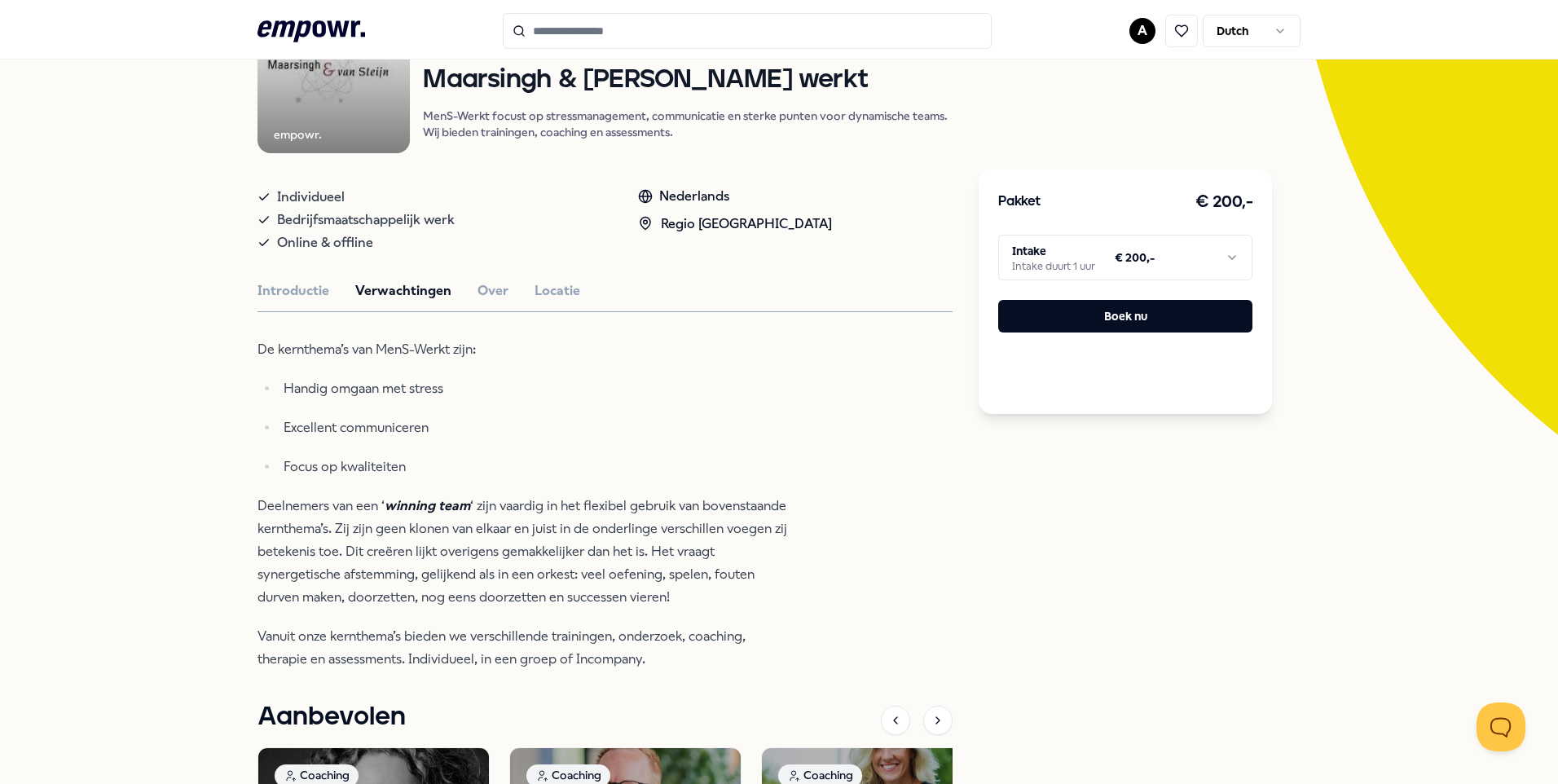
scroll to position [103, 0]
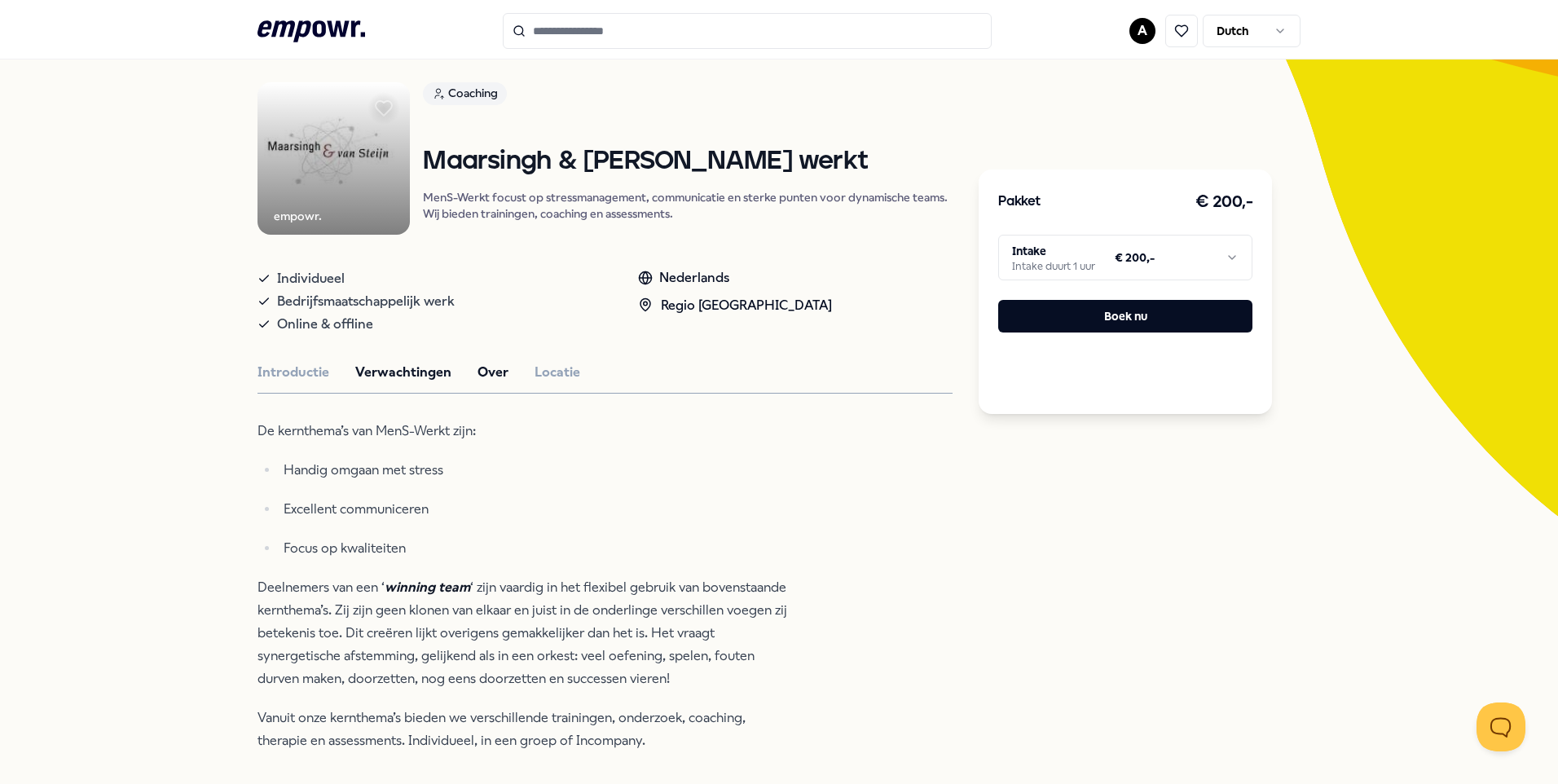
click at [481, 364] on button "Over" at bounding box center [492, 372] width 31 height 21
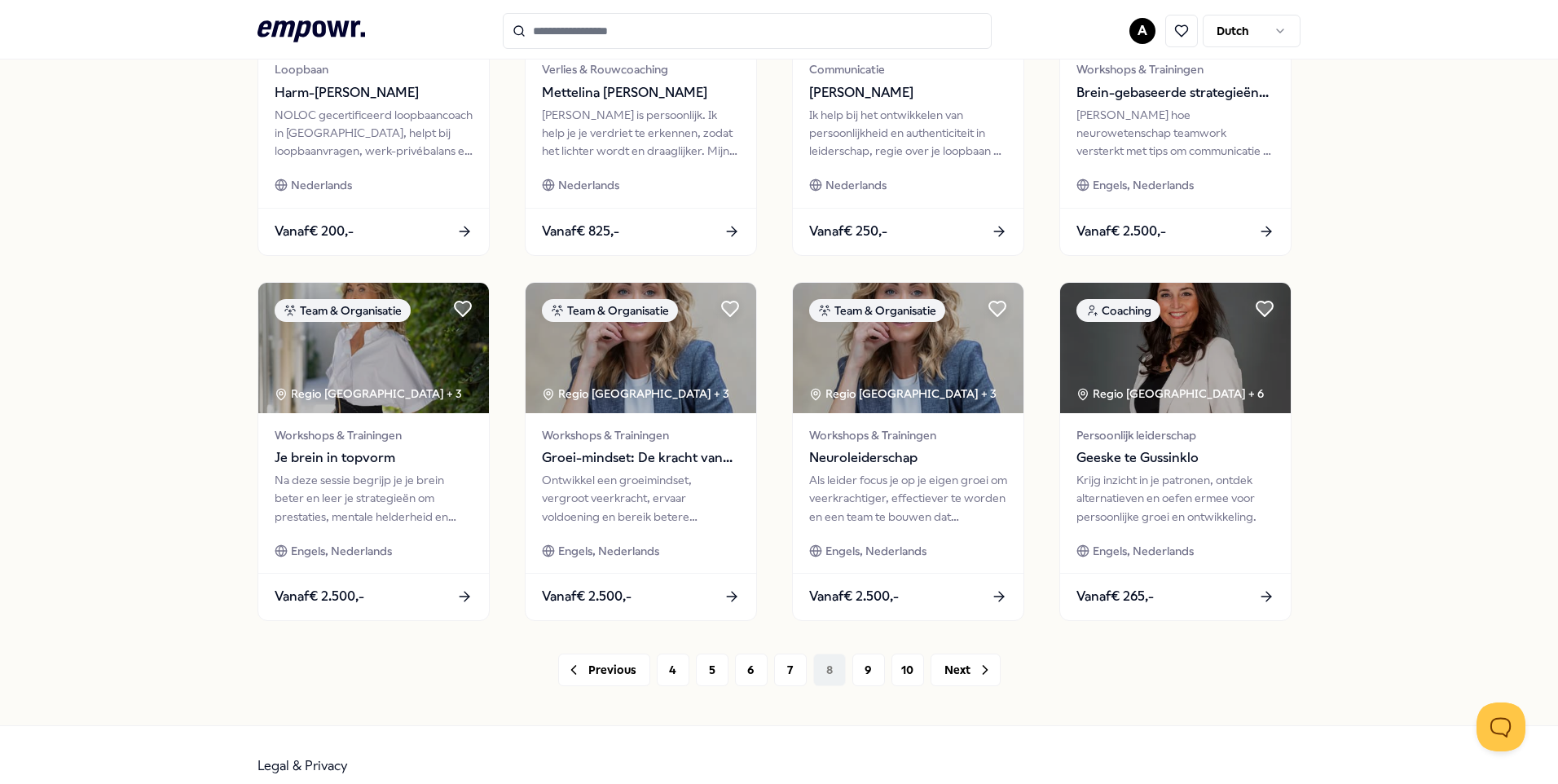
scroll to position [674, 0]
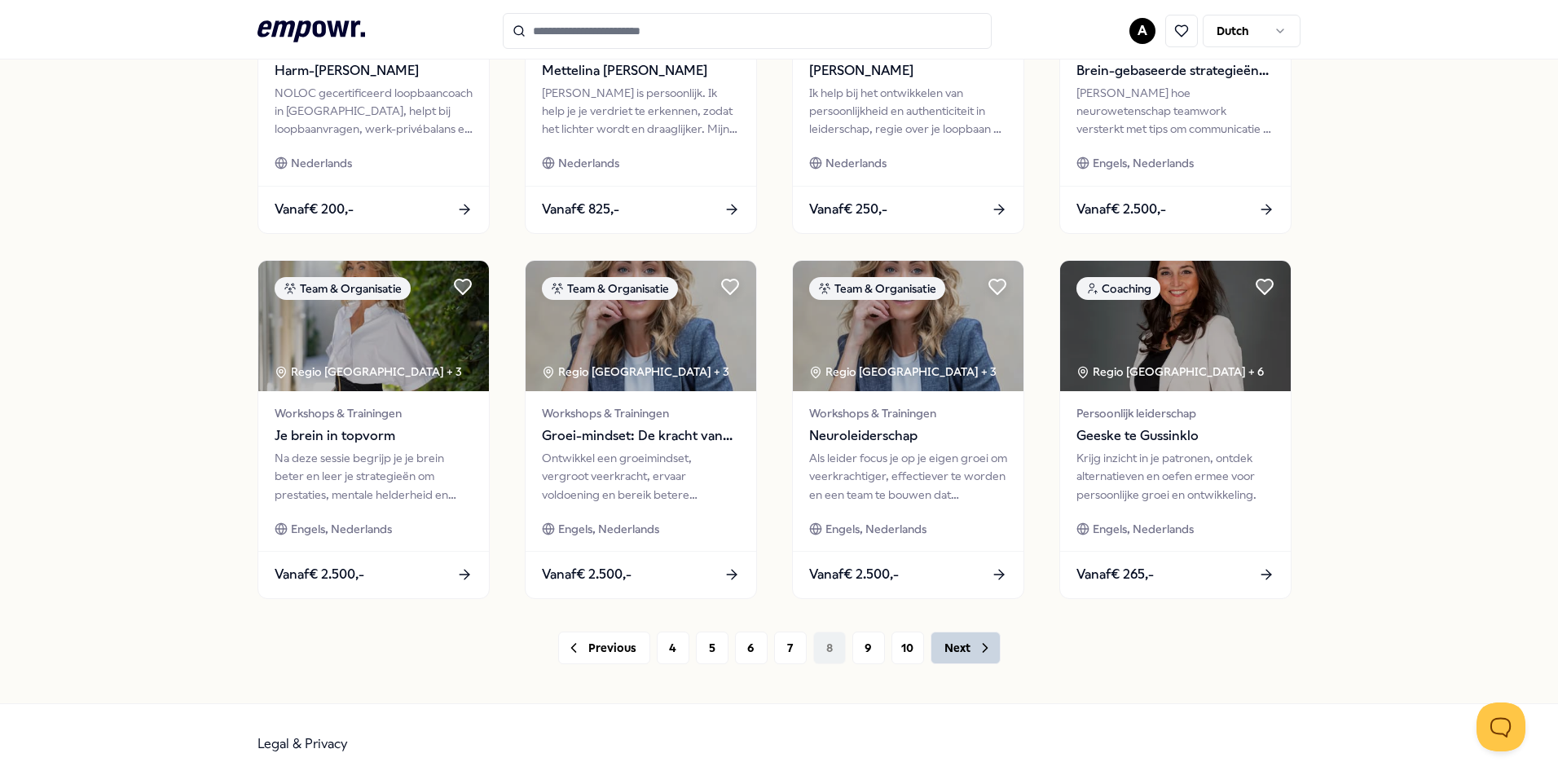
click at [944, 641] on button "Next" at bounding box center [966, 648] width 70 height 32
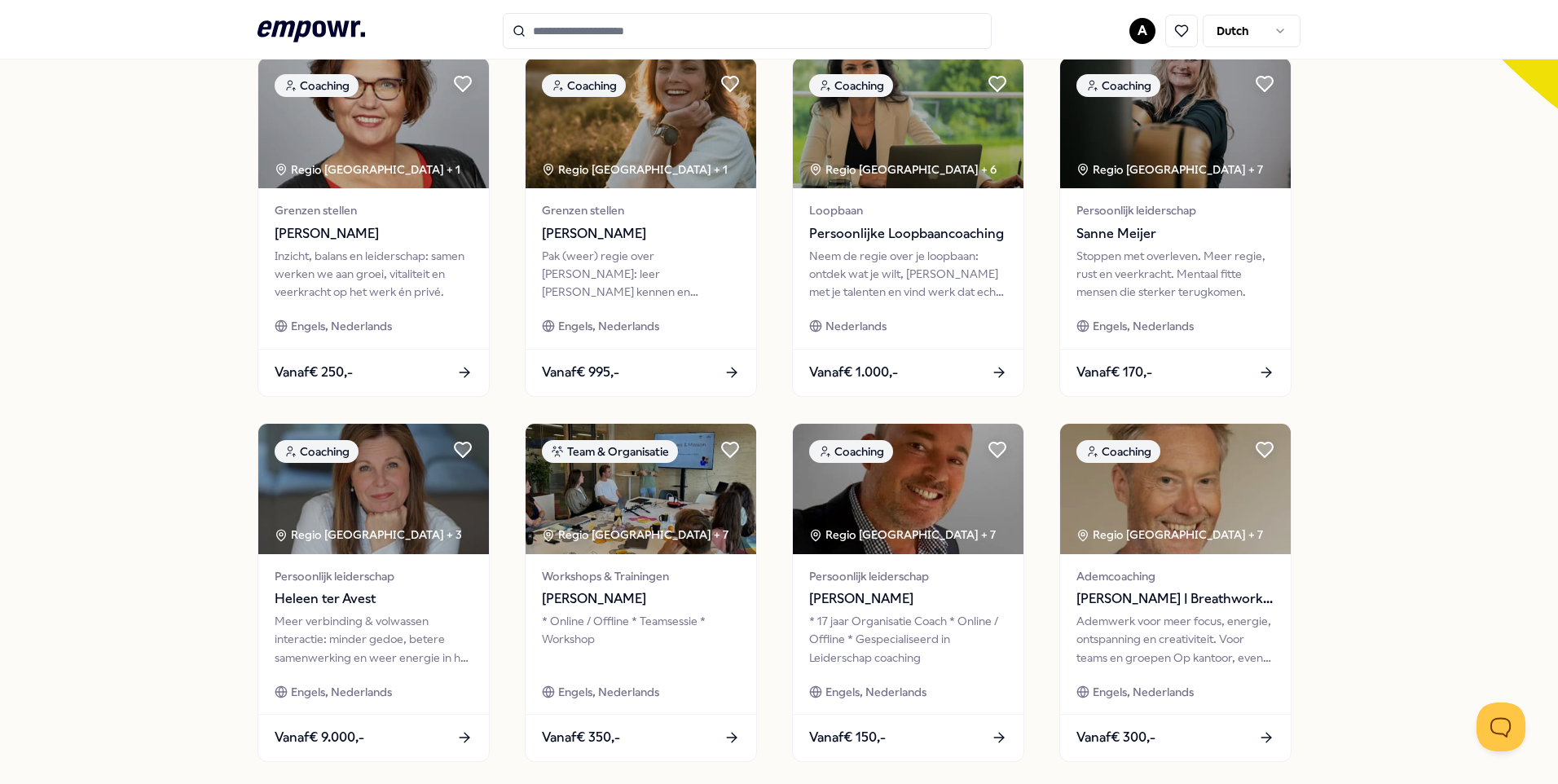
scroll to position [429, 0]
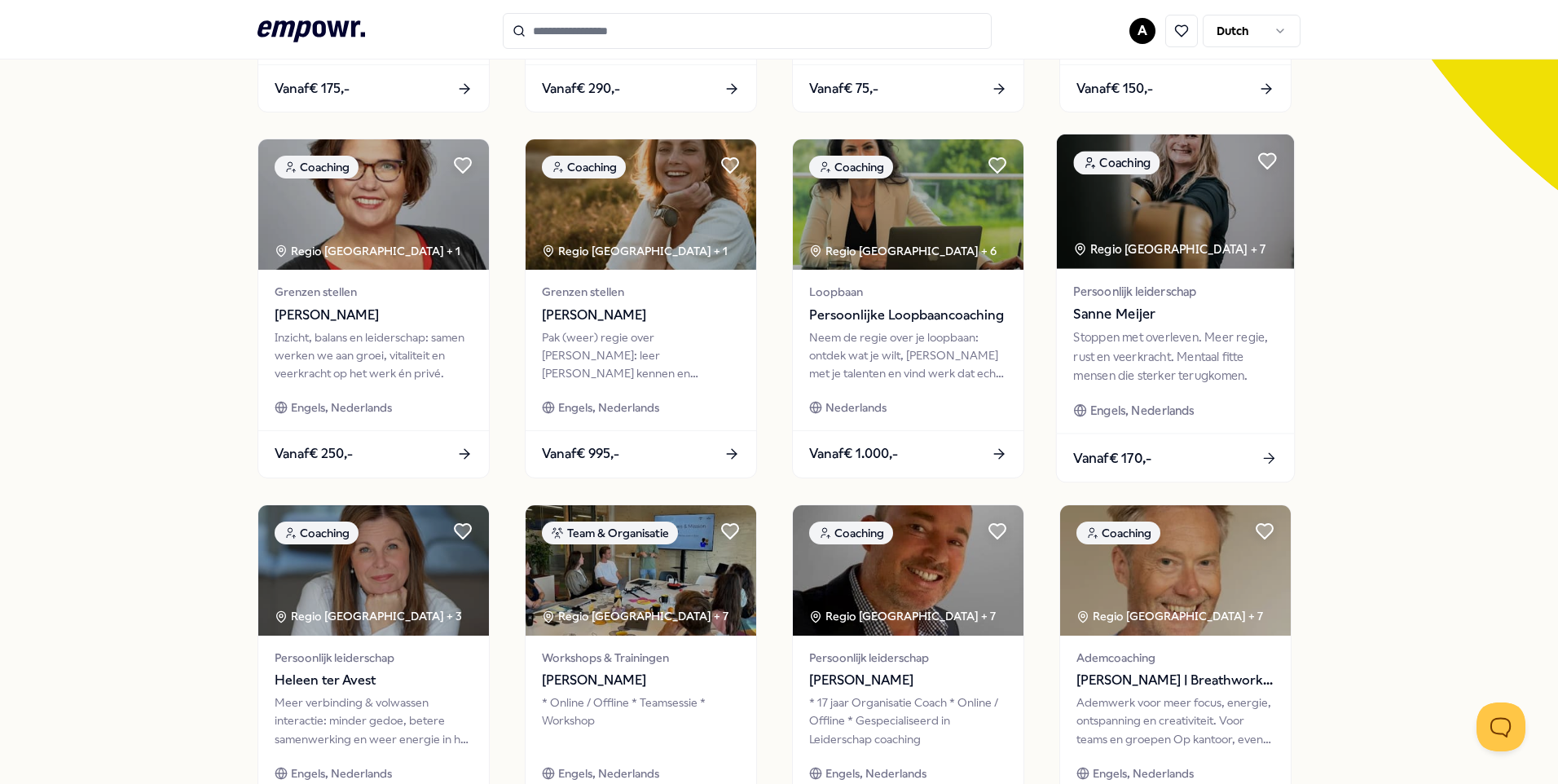
click at [1116, 313] on span "Sanne Meijer" at bounding box center [1174, 314] width 204 height 21
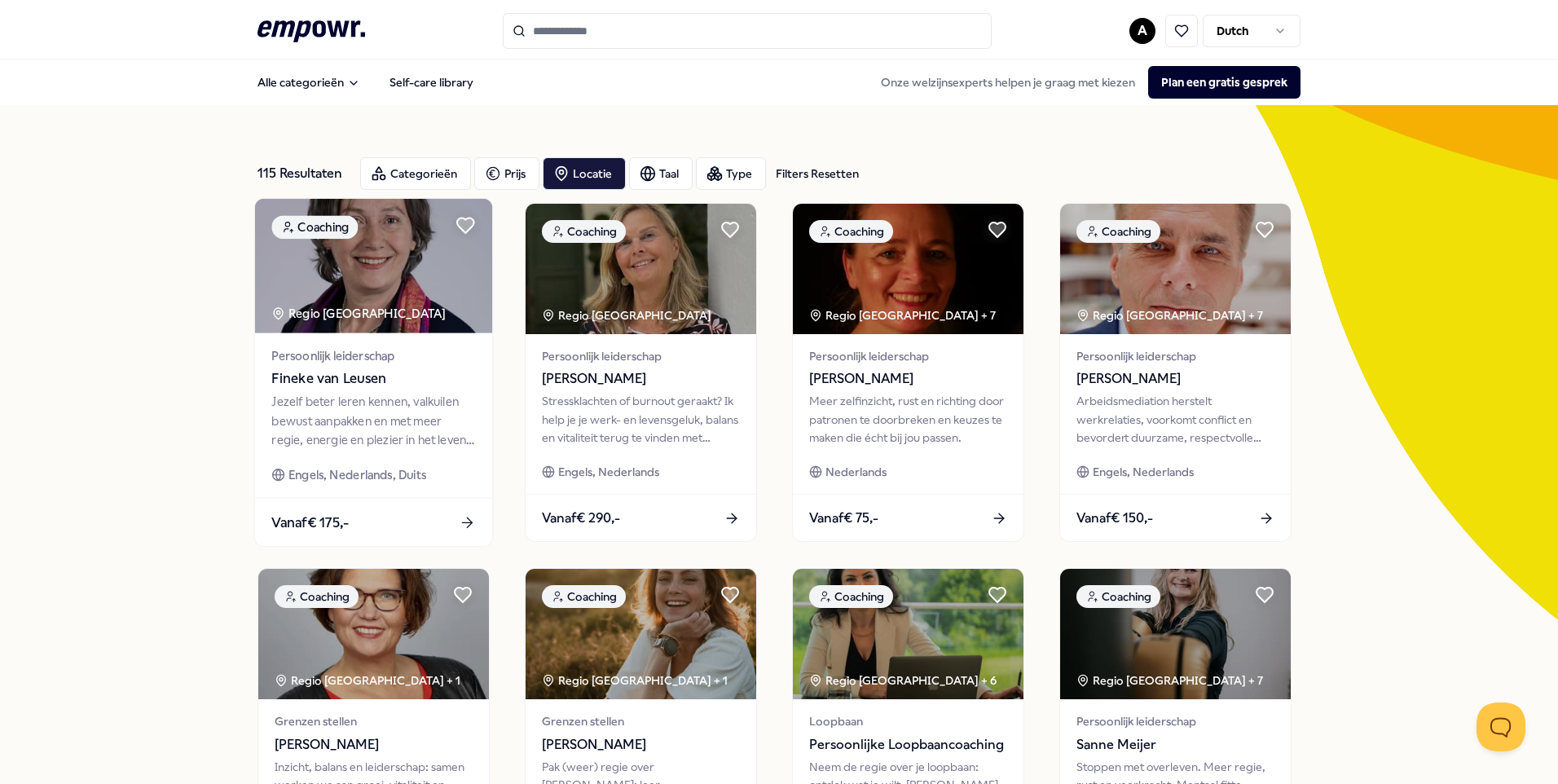
click at [332, 377] on span "Fineke van Leusen" at bounding box center [373, 379] width 204 height 21
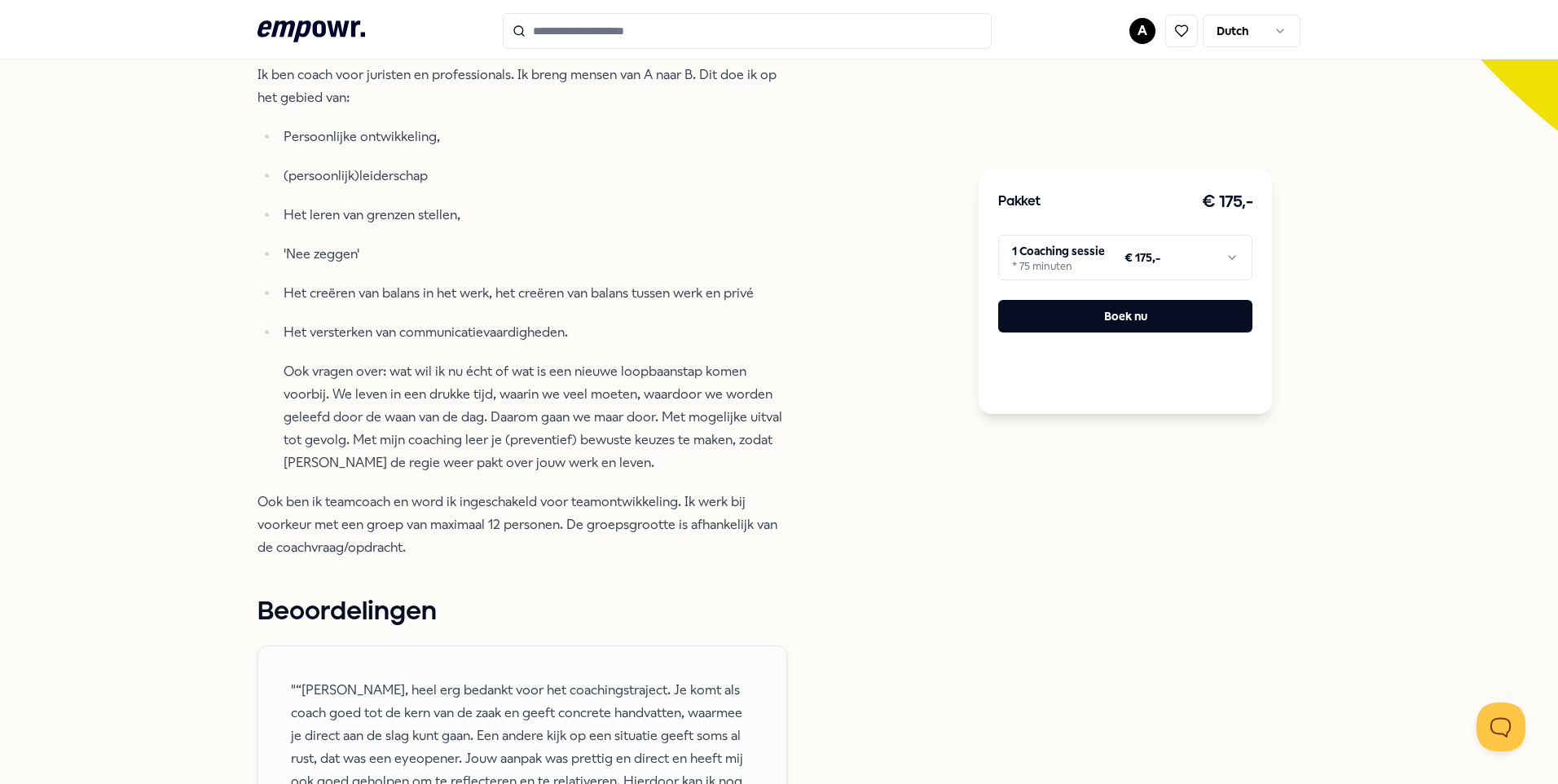
scroll to position [326, 0]
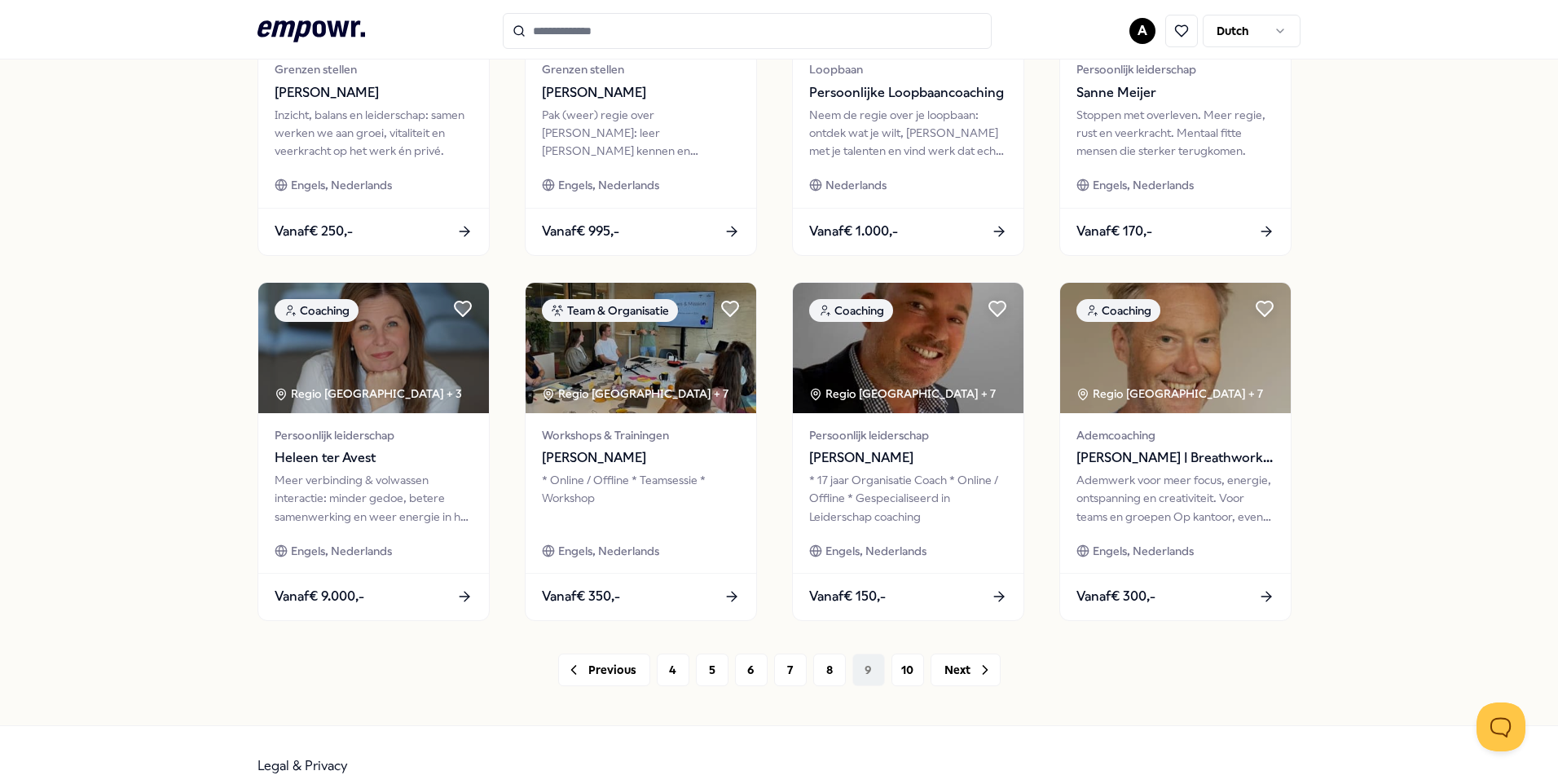
scroll to position [674, 0]
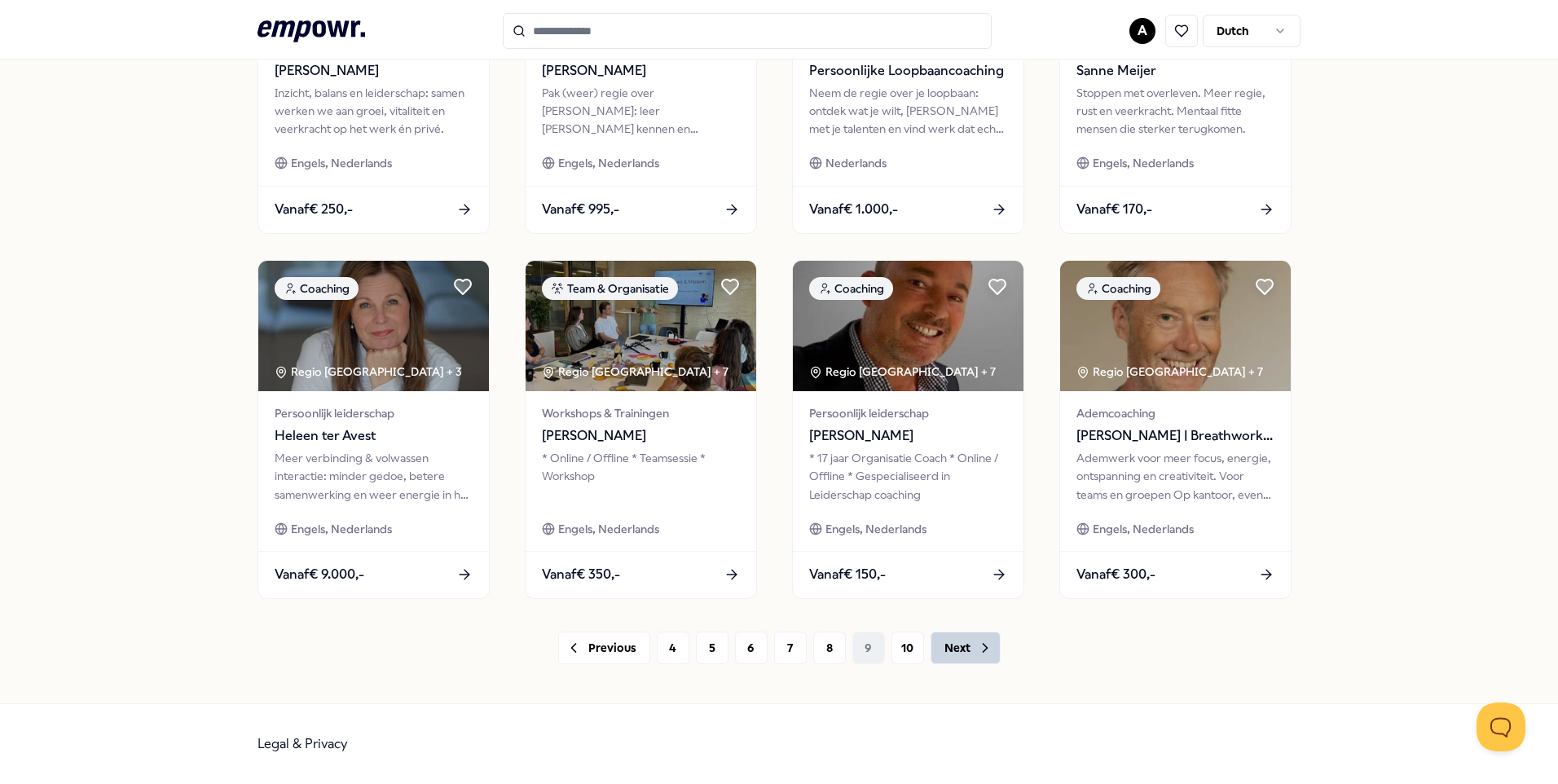
click at [951, 645] on button "Next" at bounding box center [966, 648] width 70 height 32
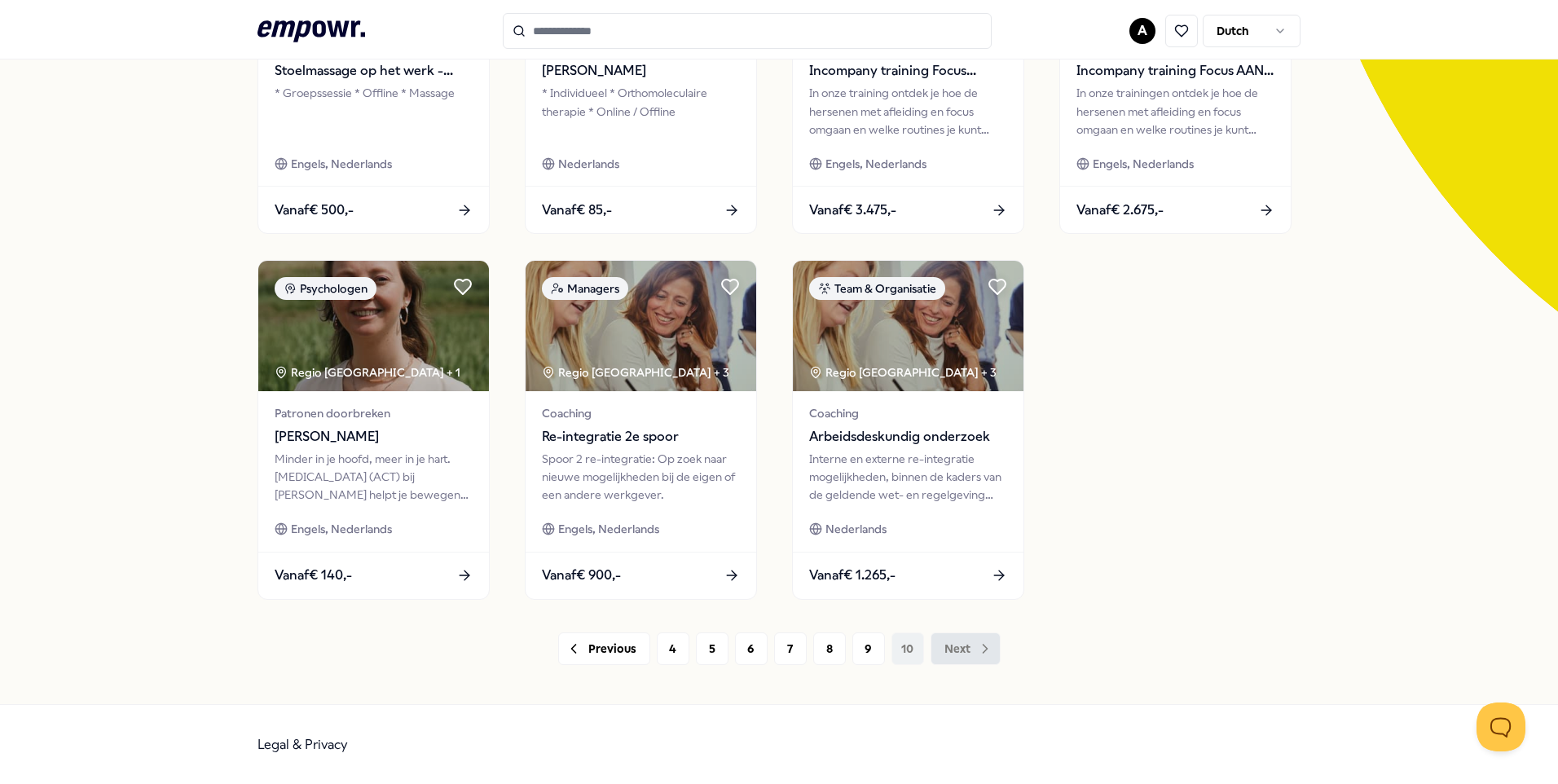
scroll to position [308, 0]
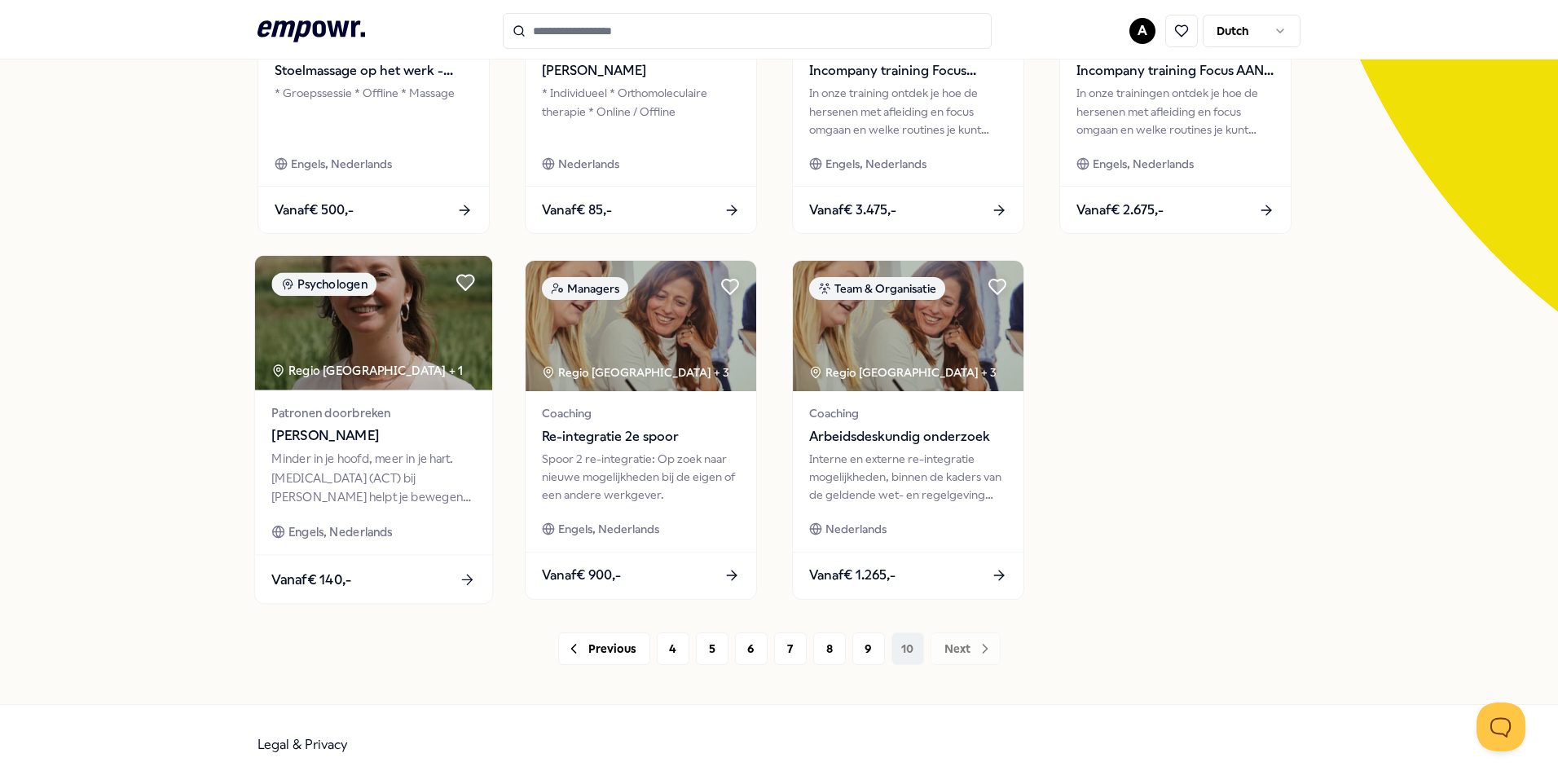
click at [341, 451] on div "Minder in je hoofd, meer in je hart. [MEDICAL_DATA] (ACT) bij [PERSON_NAME] hel…" at bounding box center [373, 477] width 204 height 56
